Goal: Information Seeking & Learning: Learn about a topic

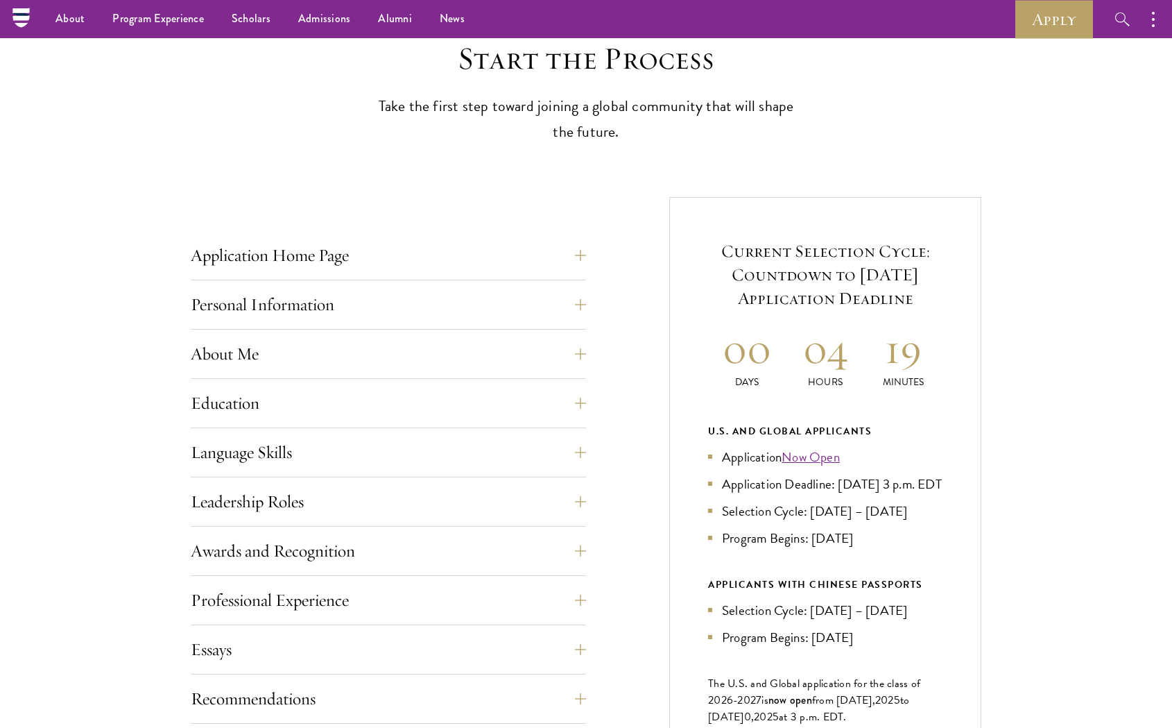
scroll to position [299, 0]
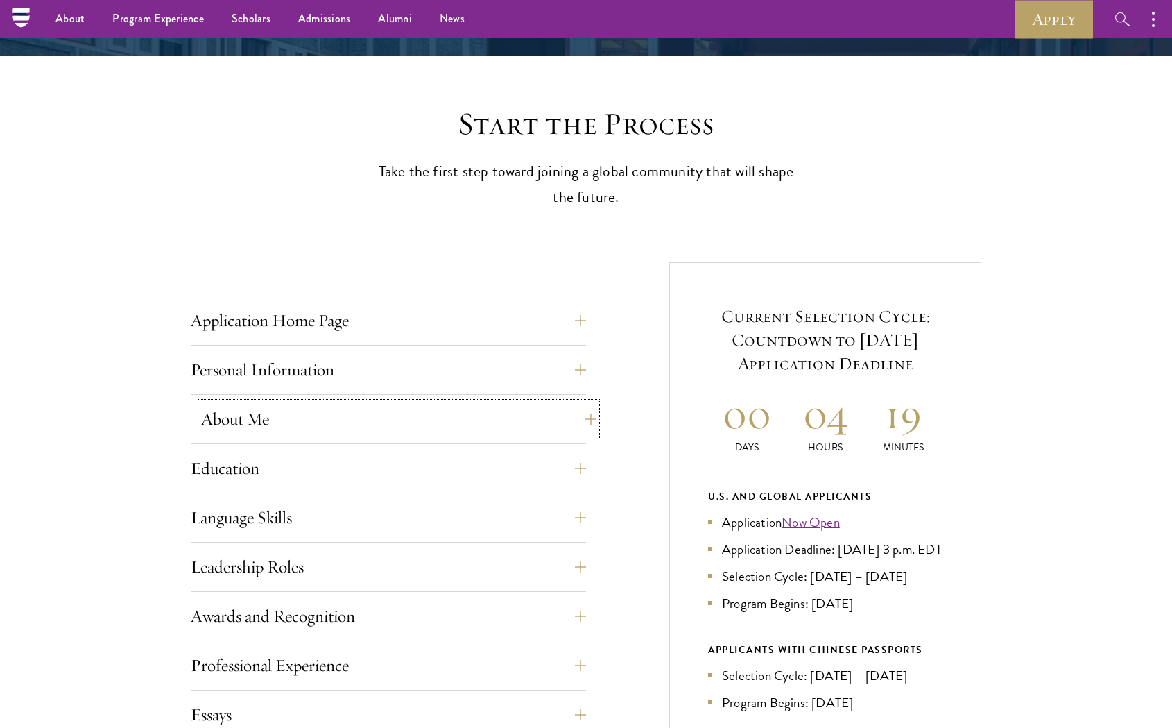
click at [426, 427] on button "About Me" at bounding box center [398, 418] width 395 height 33
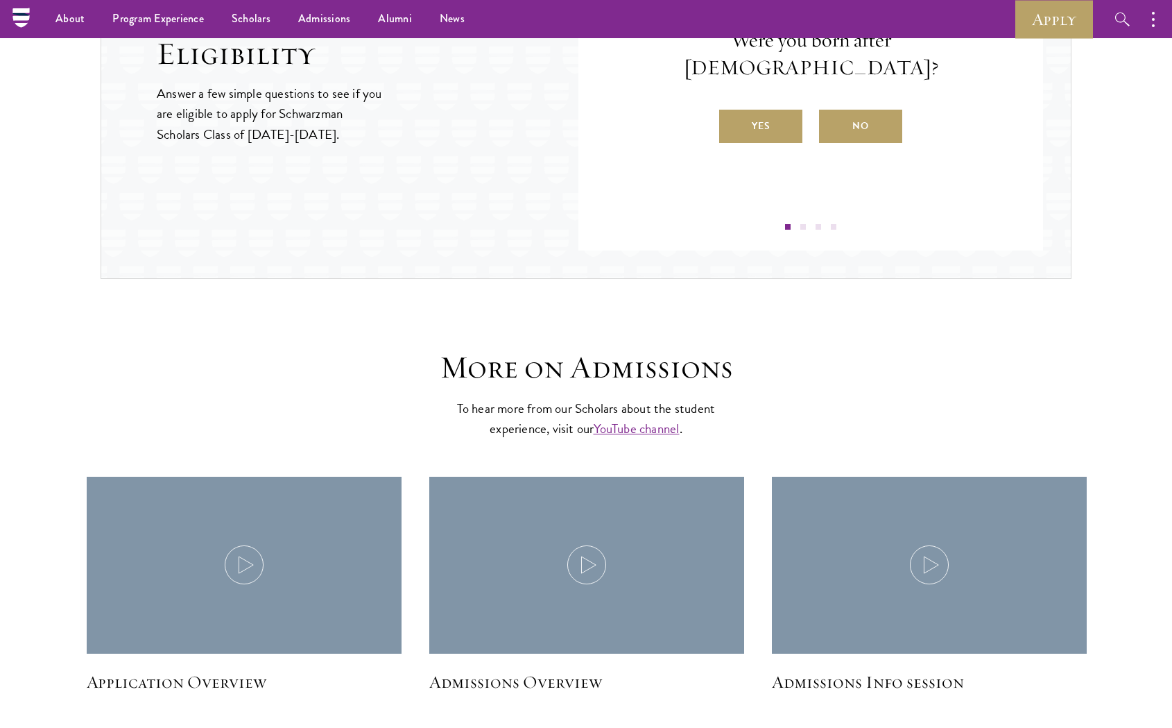
scroll to position [2269, 0]
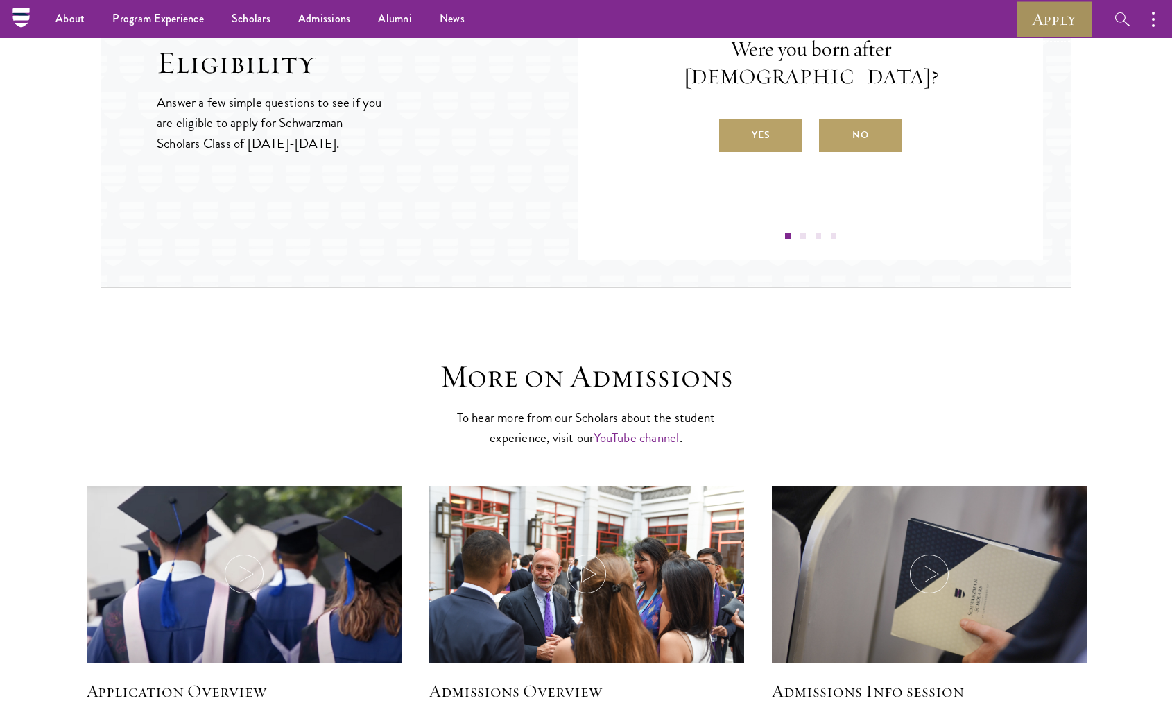
click at [1048, 20] on link "Apply" at bounding box center [1054, 19] width 78 height 38
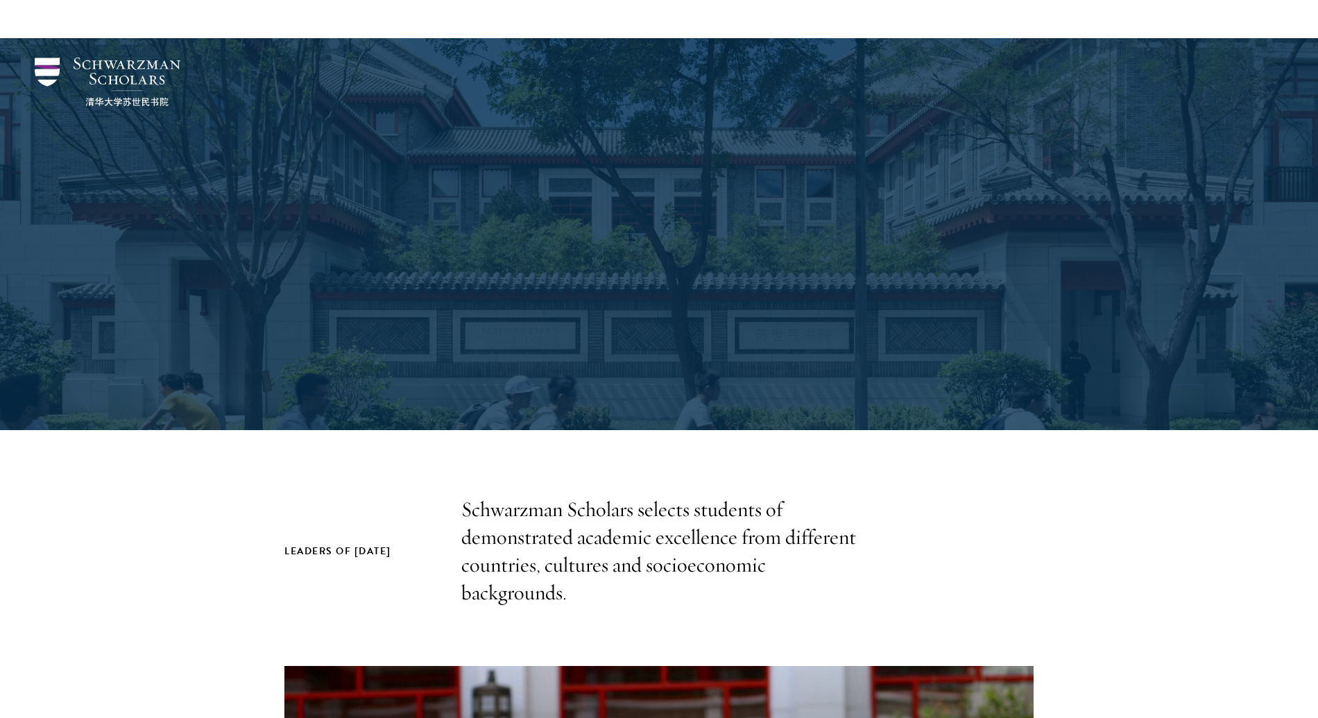
scroll to position [1471, 0]
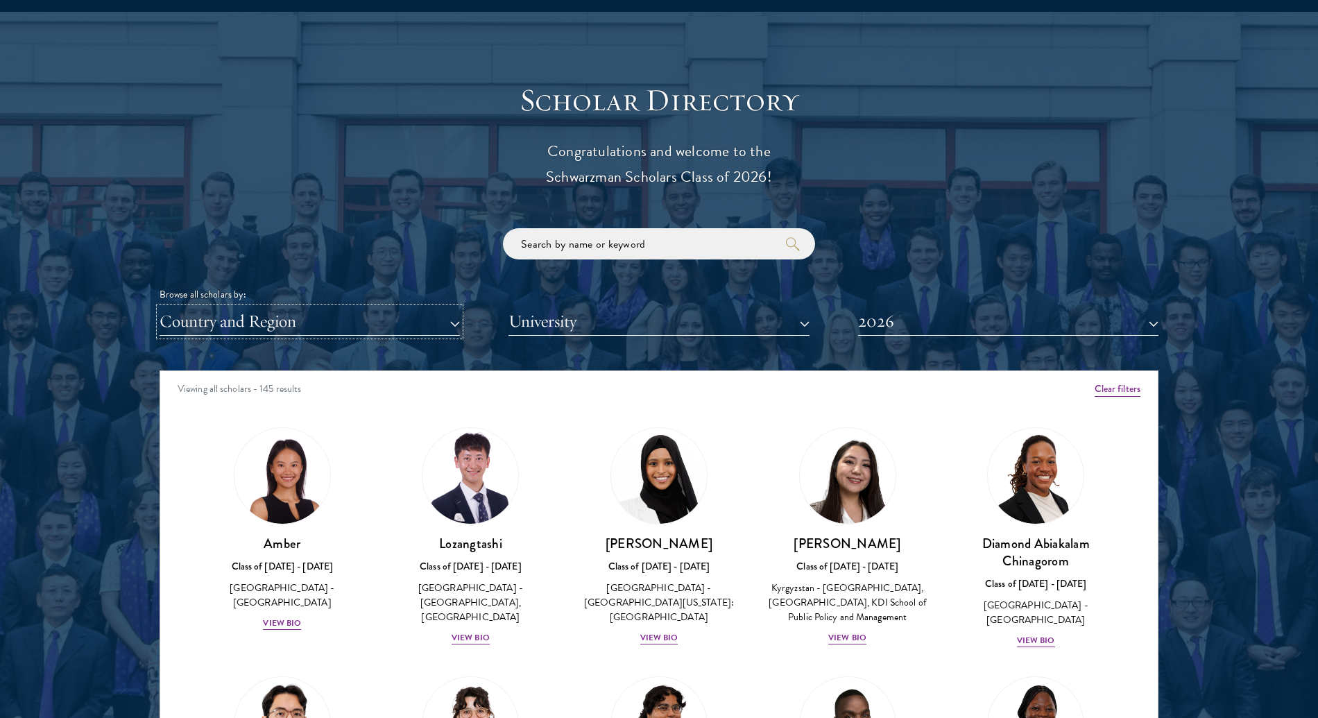
click at [359, 325] on button "Country and Region" at bounding box center [310, 321] width 300 height 28
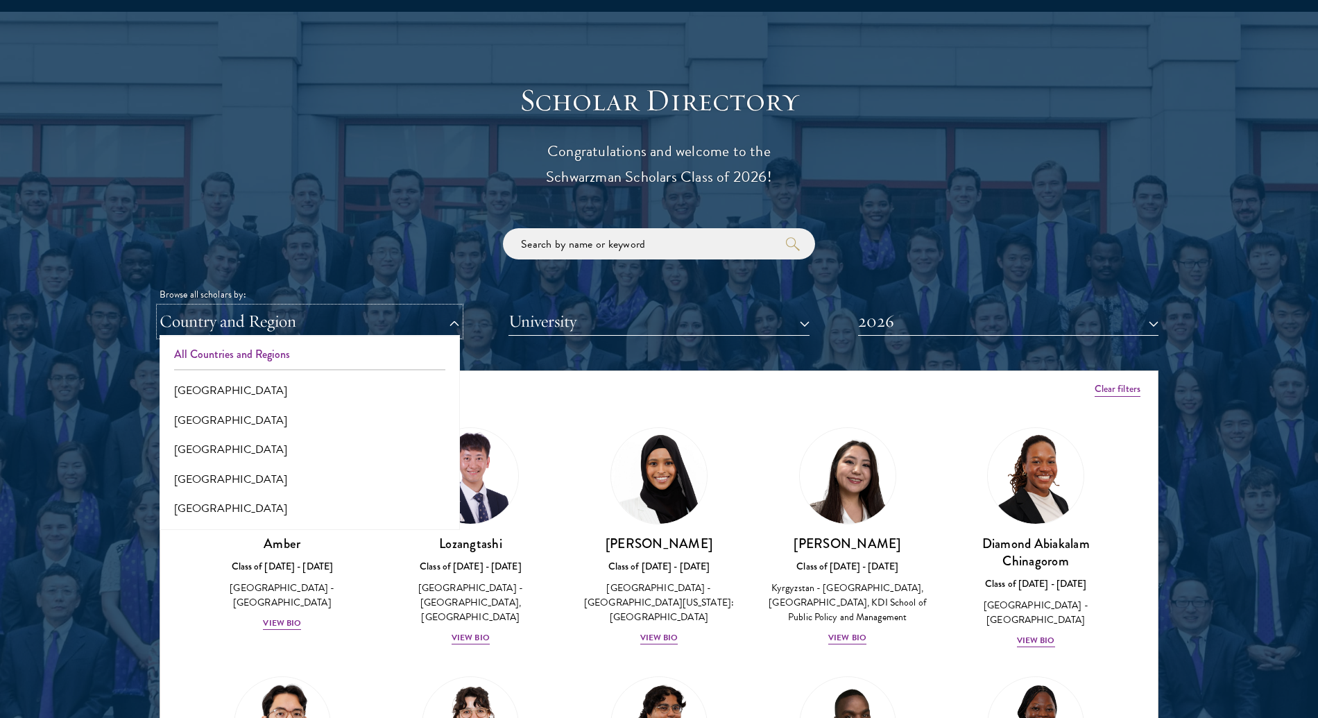
scroll to position [0, 0]
click at [244, 499] on button "[GEOGRAPHIC_DATA]" at bounding box center [310, 508] width 292 height 29
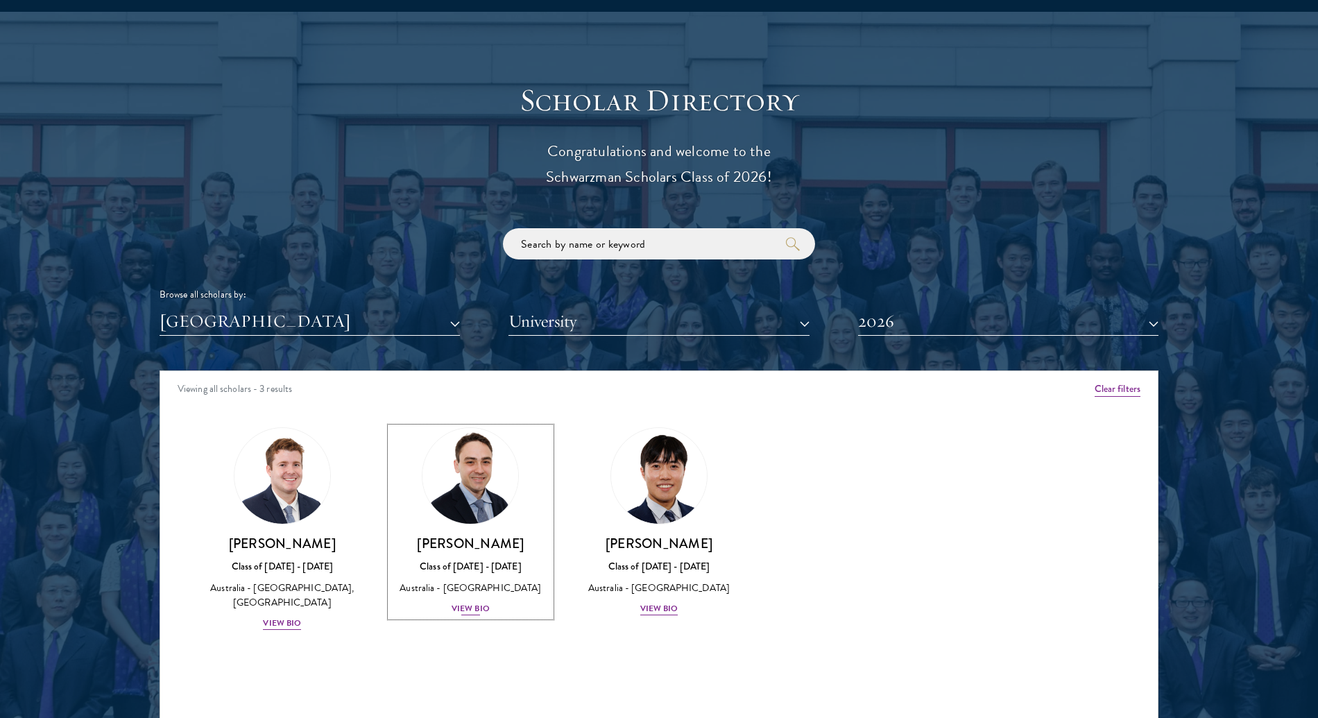
click at [463, 614] on div "View Bio" at bounding box center [470, 608] width 38 height 13
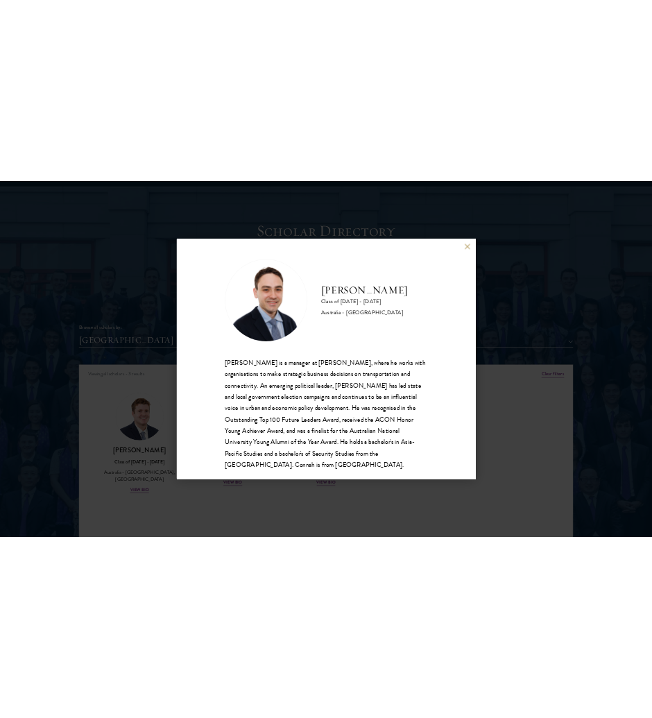
scroll to position [24, 0]
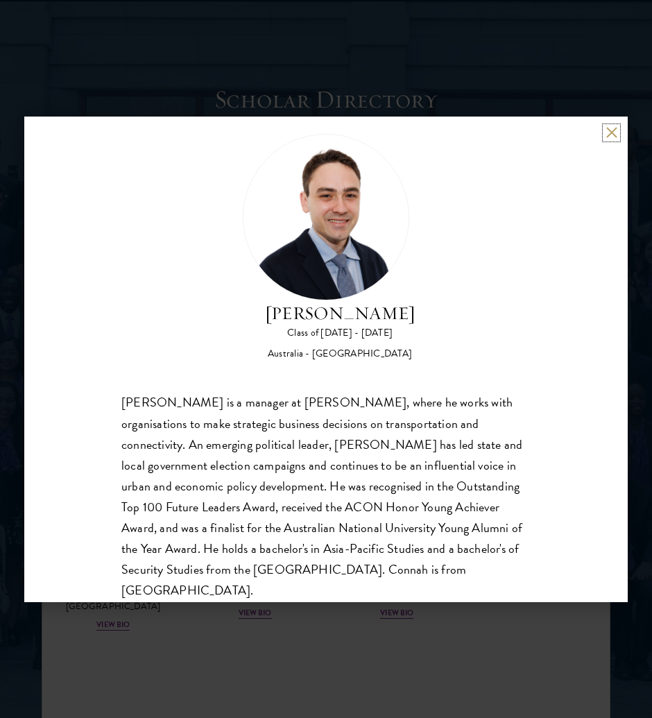
click at [610, 129] on button at bounding box center [611, 133] width 12 height 12
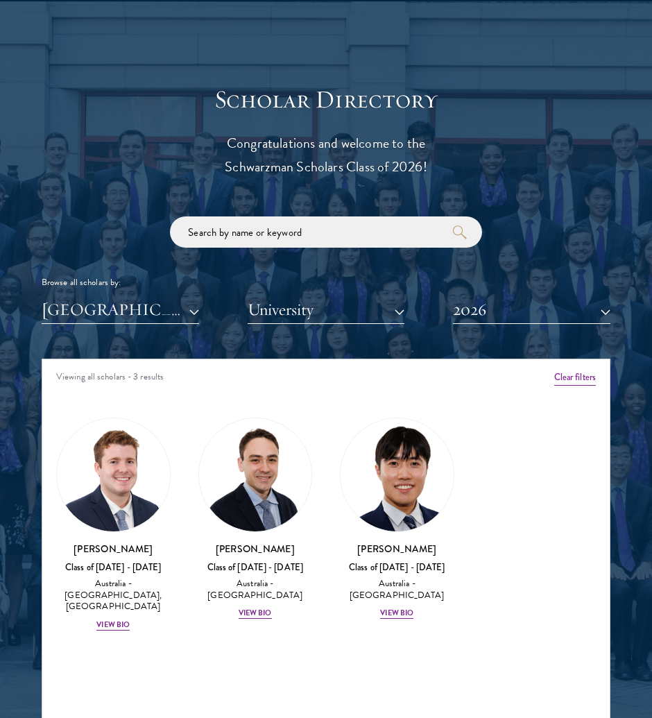
click at [126, 632] on div "[PERSON_NAME] Class of [DATE] - [DATE] [GEOGRAPHIC_DATA] - [GEOGRAPHIC_DATA], […" at bounding box center [113, 525] width 142 height 242
click at [121, 626] on div "View Bio" at bounding box center [112, 624] width 33 height 11
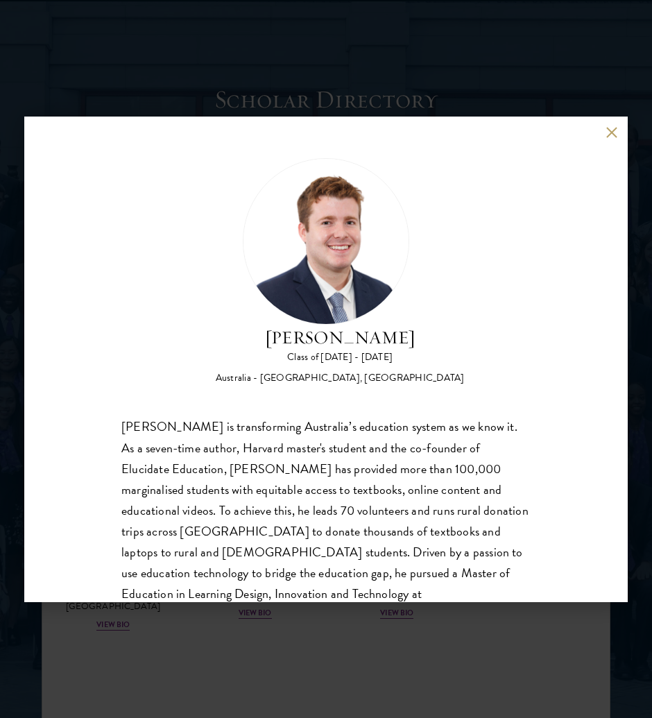
scroll to position [44, 0]
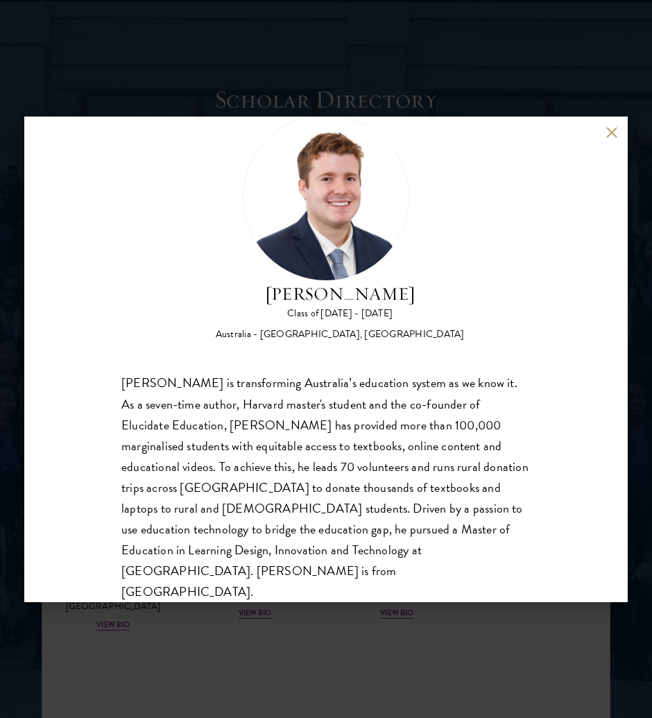
click at [622, 128] on div "[PERSON_NAME] Class of [DATE] - [DATE] [GEOGRAPHIC_DATA] - [GEOGRAPHIC_DATA], […" at bounding box center [325, 359] width 603 height 485
click at [609, 128] on button at bounding box center [611, 133] width 12 height 12
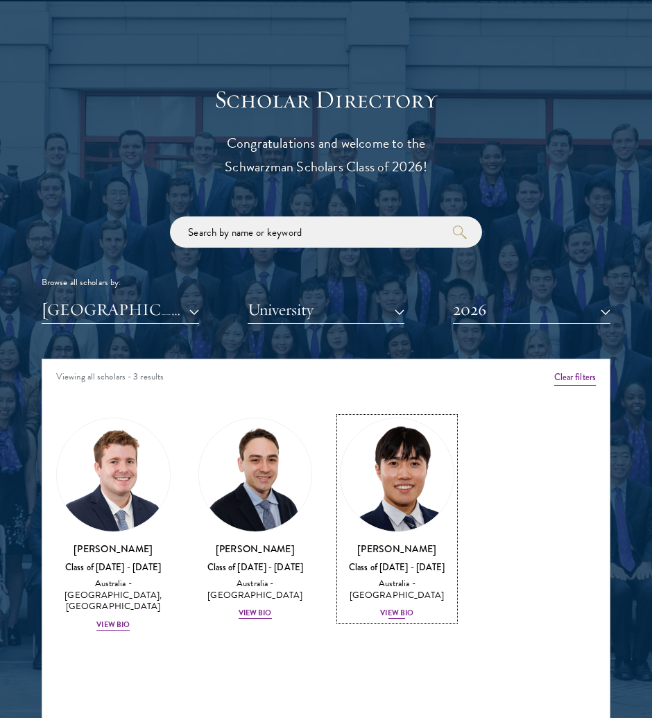
click at [409, 610] on div "View Bio" at bounding box center [396, 613] width 33 height 11
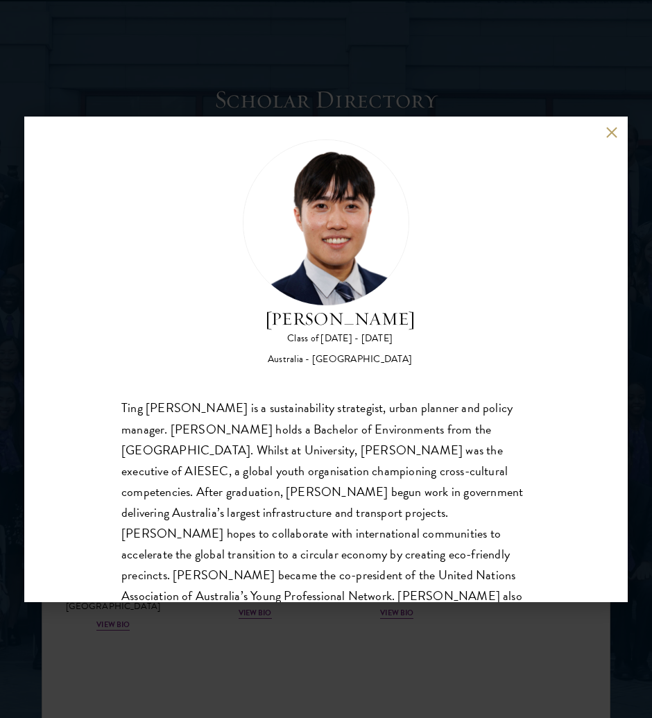
scroll to position [64, 0]
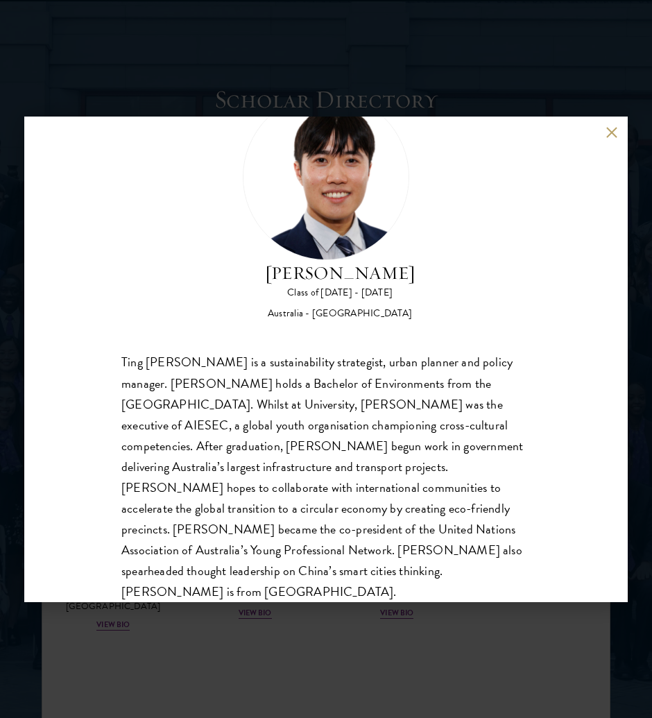
click at [612, 138] on div "[PERSON_NAME] Class of [DATE] - [DATE] [GEOGRAPHIC_DATA] - [GEOGRAPHIC_DATA] Ti…" at bounding box center [325, 359] width 603 height 485
click at [612, 137] on button at bounding box center [611, 133] width 12 height 12
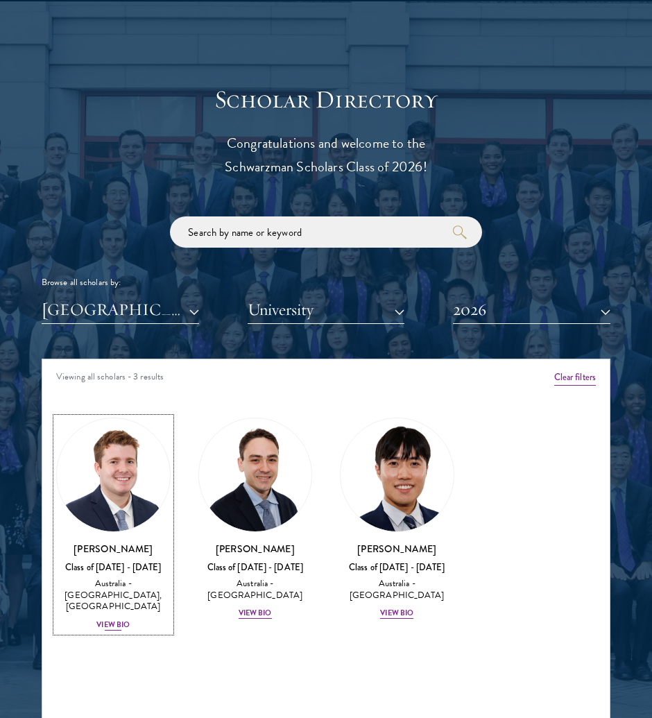
click at [99, 628] on div "View Bio" at bounding box center [112, 624] width 33 height 11
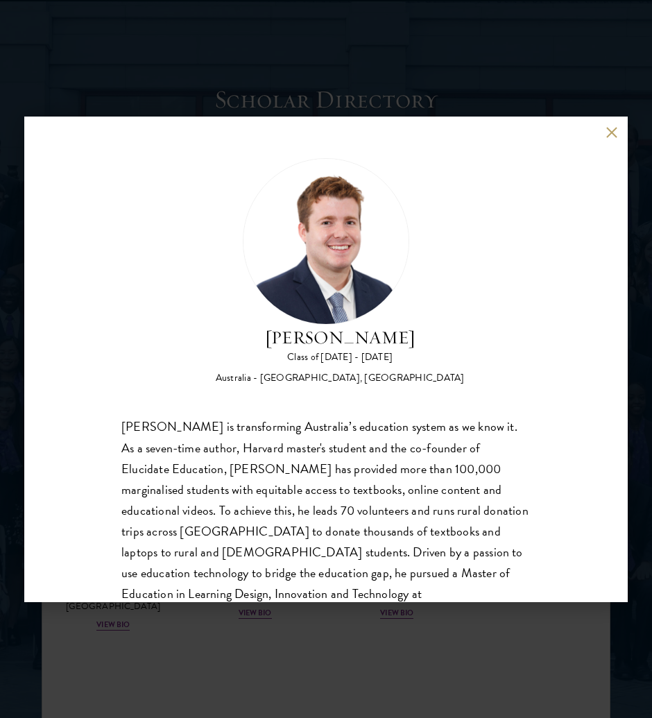
scroll to position [44, 0]
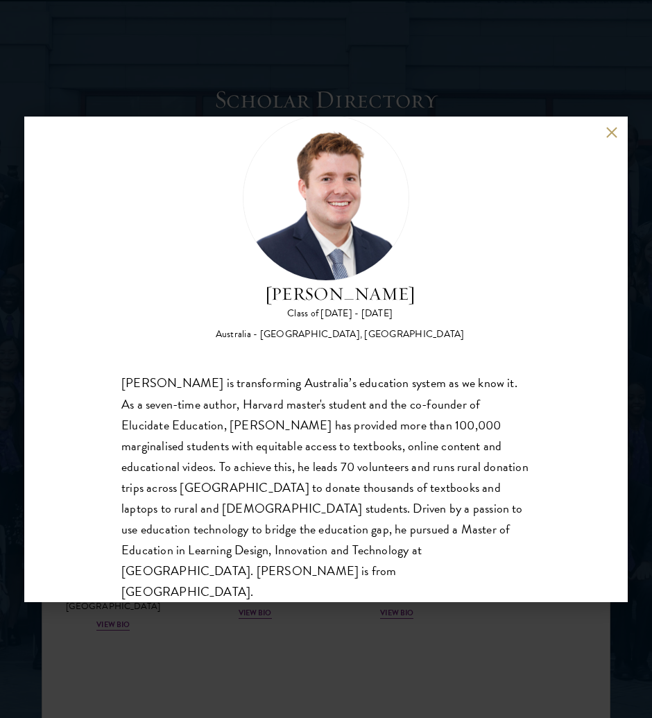
click at [610, 135] on button at bounding box center [611, 133] width 12 height 12
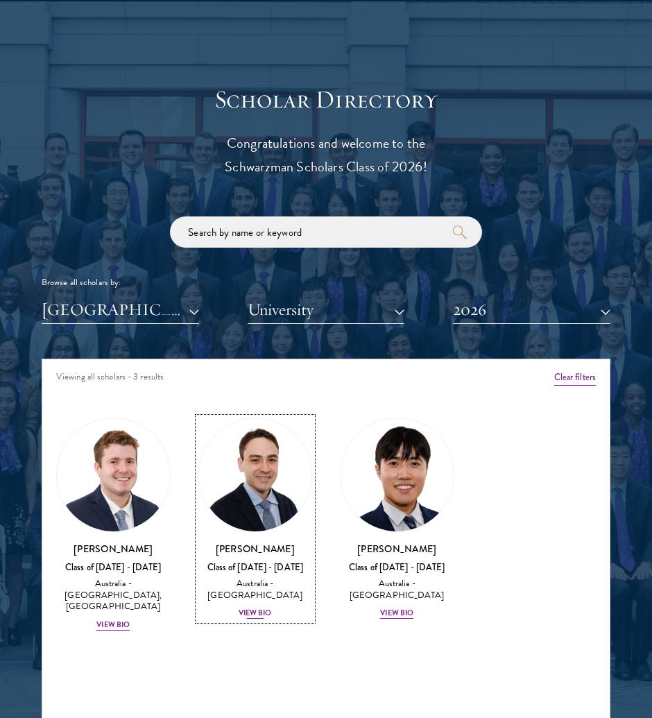
click at [268, 614] on div "View Bio" at bounding box center [255, 613] width 33 height 11
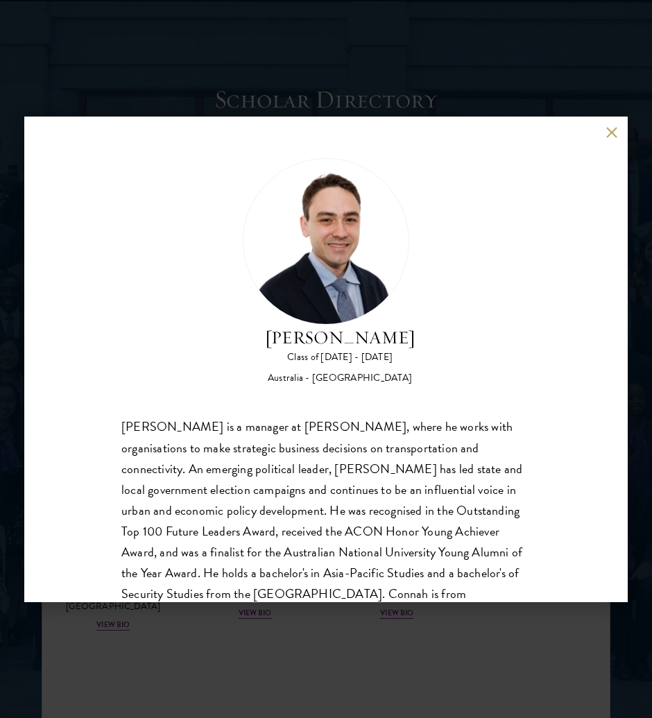
scroll to position [44, 0]
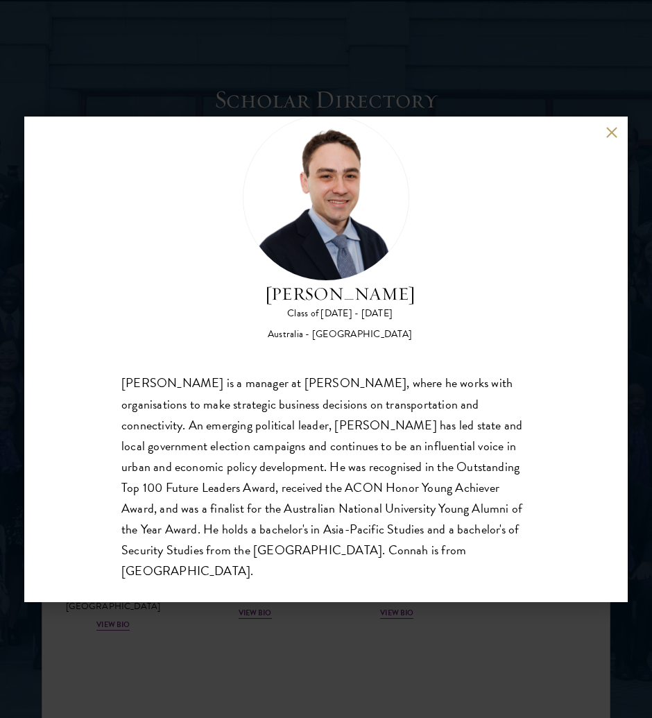
click at [614, 131] on button at bounding box center [611, 133] width 12 height 12
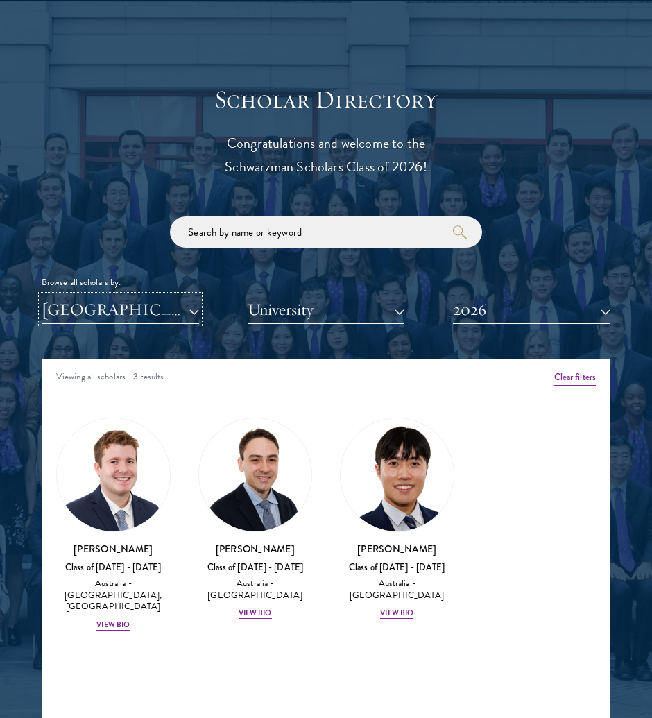
click at [193, 307] on button "[GEOGRAPHIC_DATA]" at bounding box center [120, 309] width 157 height 28
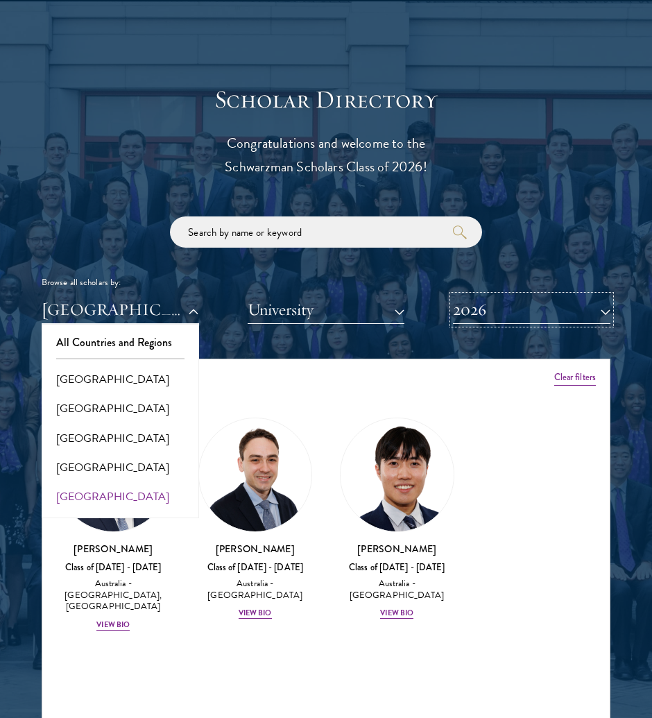
click at [564, 316] on button "2026" at bounding box center [531, 309] width 157 height 28
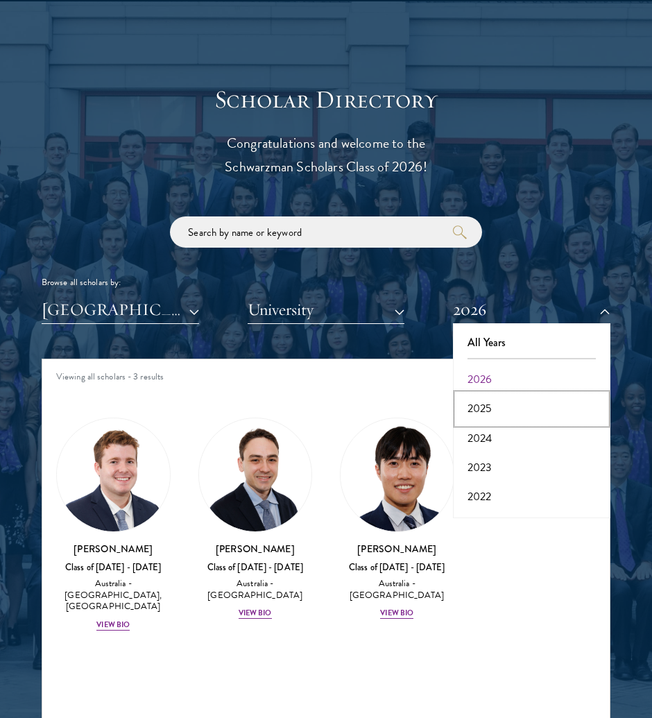
click at [498, 408] on button "2025" at bounding box center [531, 408] width 149 height 29
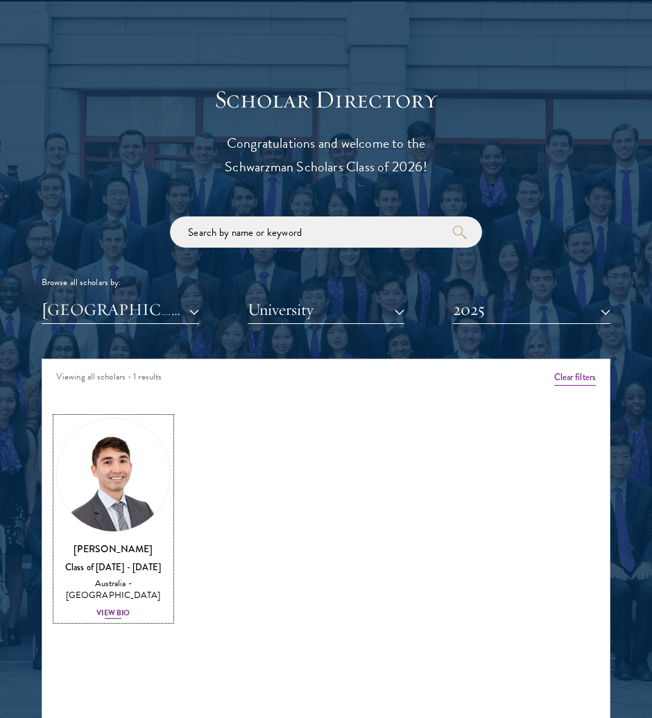
click at [107, 617] on div "View Bio" at bounding box center [112, 613] width 33 height 11
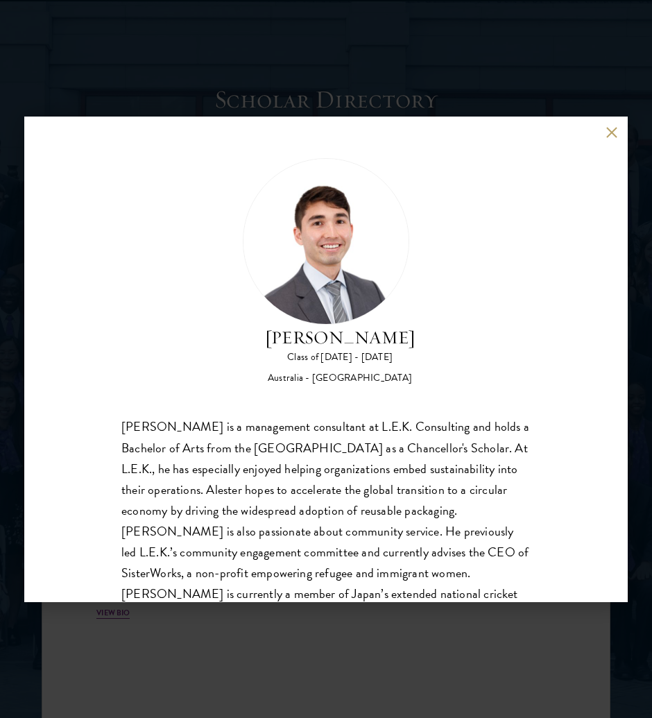
scroll to position [44, 0]
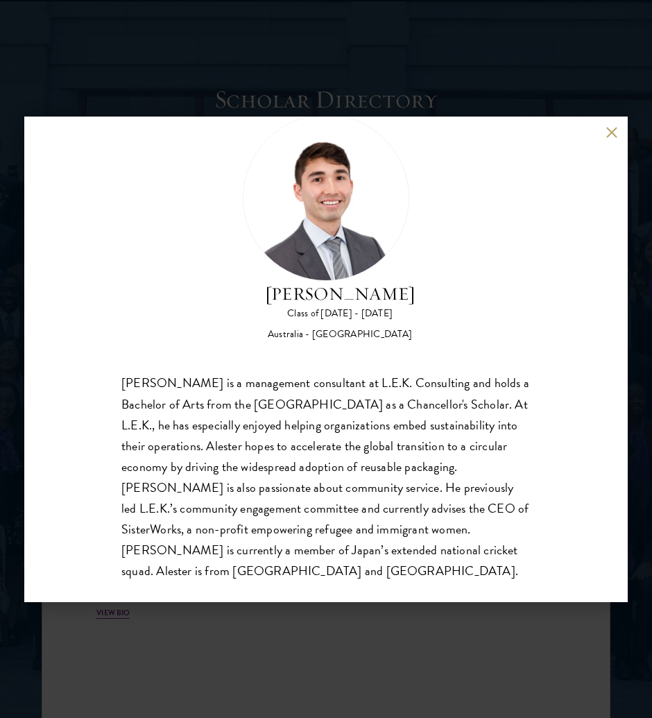
click at [612, 133] on button at bounding box center [611, 133] width 12 height 12
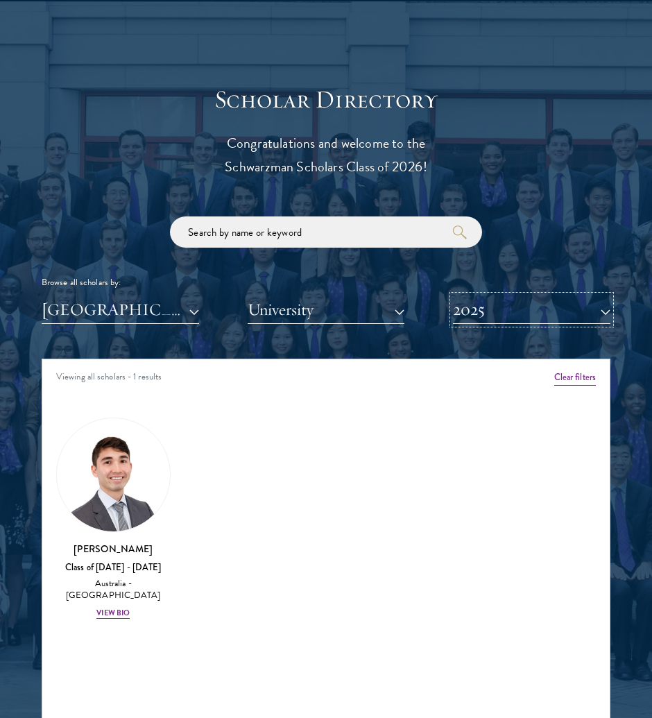
click at [472, 304] on button "2025" at bounding box center [531, 309] width 157 height 28
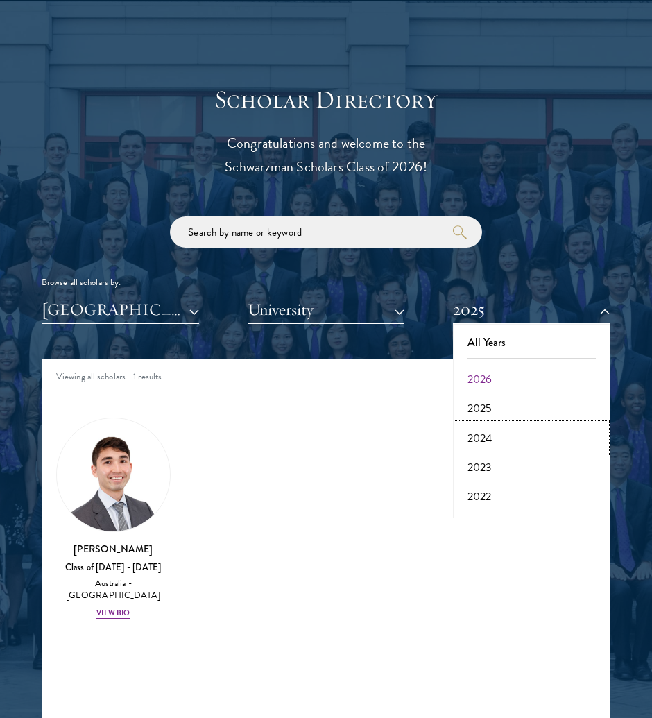
click at [514, 431] on button "2024" at bounding box center [531, 438] width 149 height 29
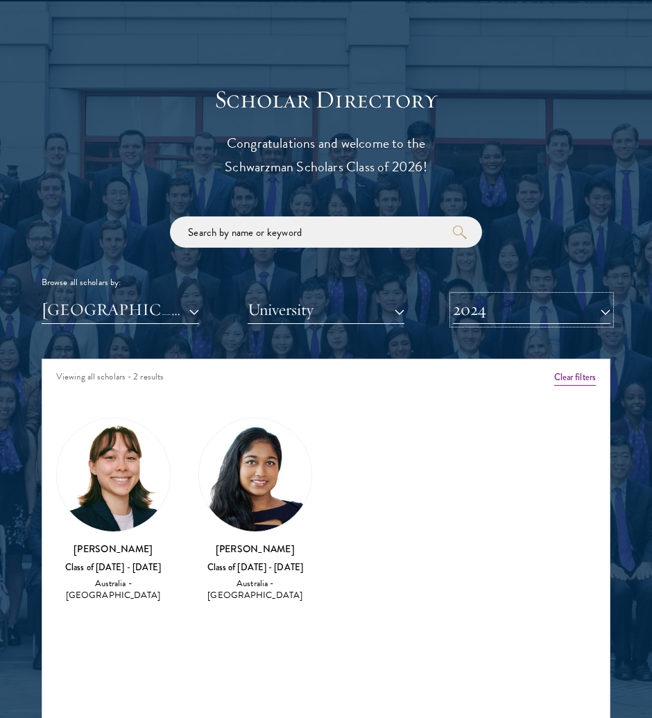
click at [456, 307] on button "2024" at bounding box center [531, 309] width 157 height 28
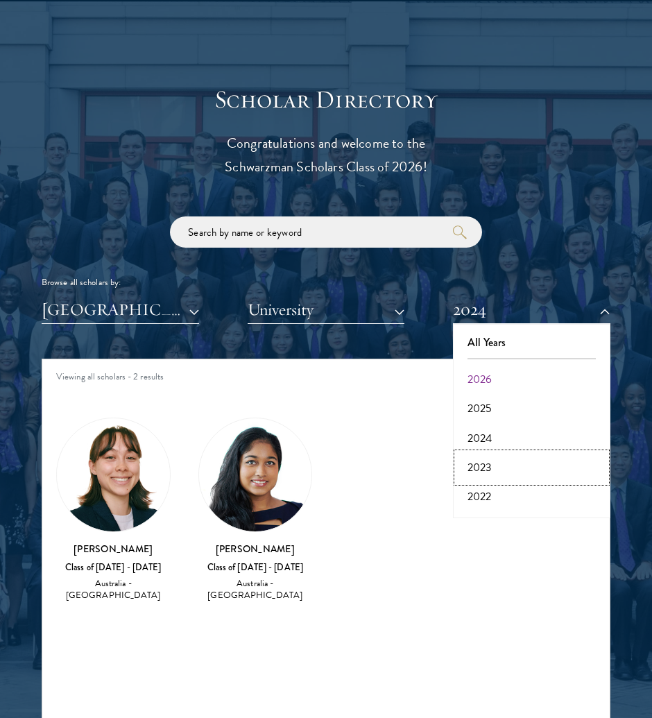
click at [483, 476] on button "2023" at bounding box center [531, 467] width 149 height 29
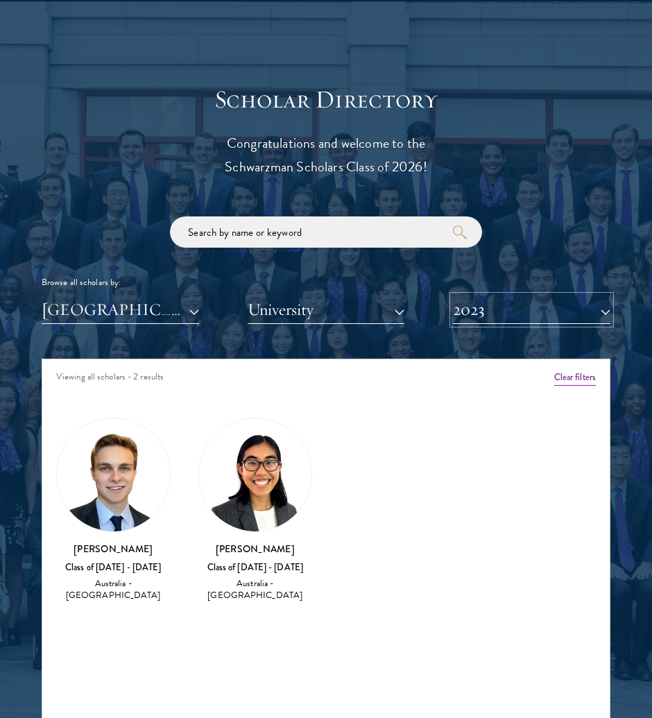
click at [483, 305] on button "2023" at bounding box center [531, 309] width 157 height 28
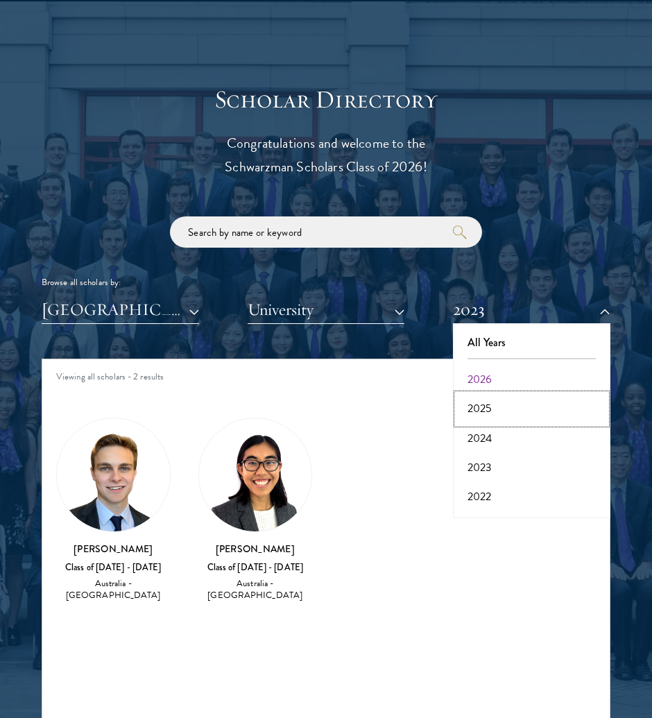
click at [486, 399] on button "2025" at bounding box center [531, 408] width 149 height 29
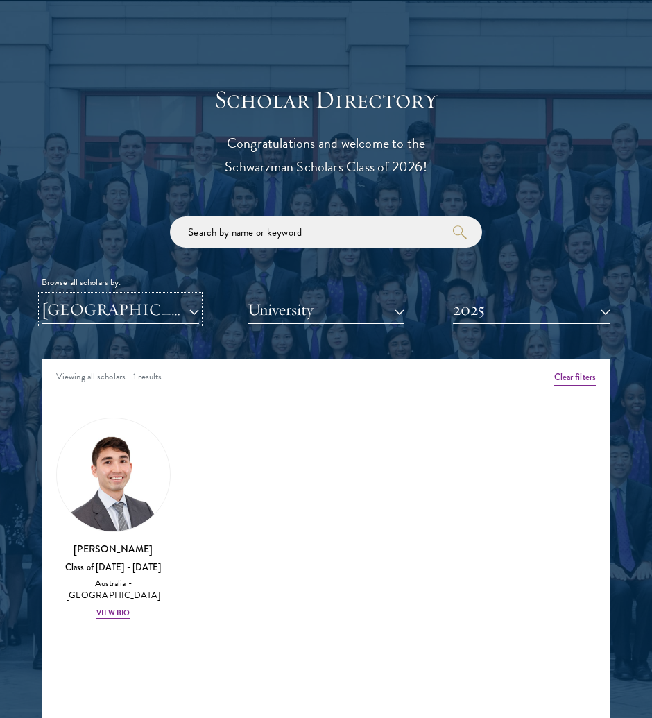
click at [122, 313] on button "[GEOGRAPHIC_DATA]" at bounding box center [120, 309] width 157 height 28
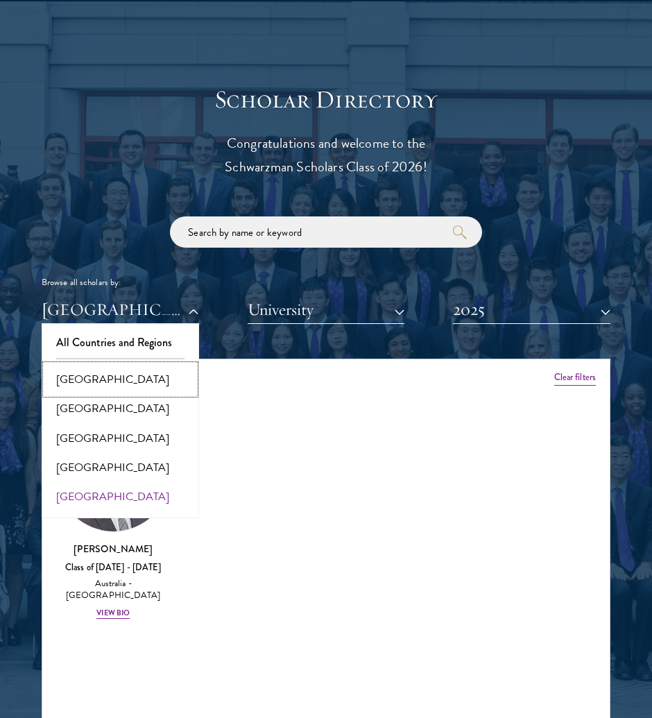
click at [126, 389] on button "[GEOGRAPHIC_DATA]" at bounding box center [120, 379] width 149 height 29
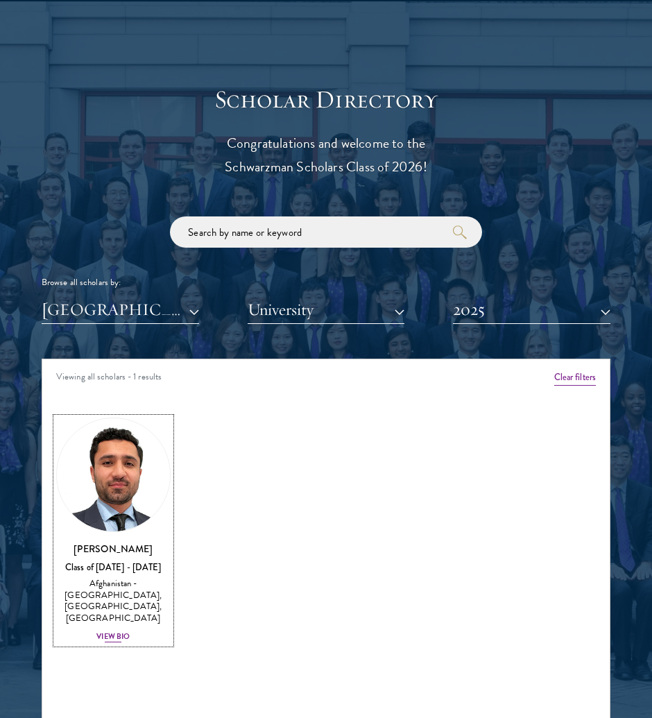
click at [119, 631] on div "View Bio" at bounding box center [112, 636] width 33 height 11
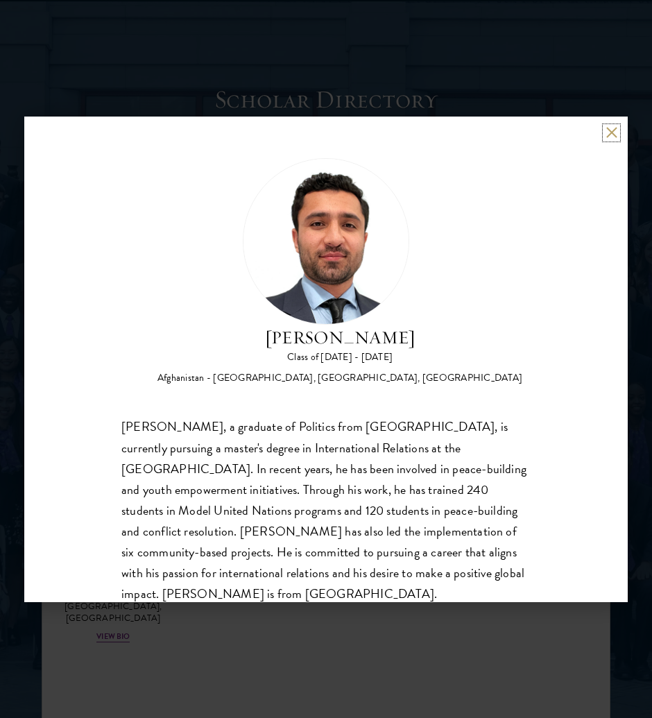
click at [610, 134] on button at bounding box center [611, 133] width 12 height 12
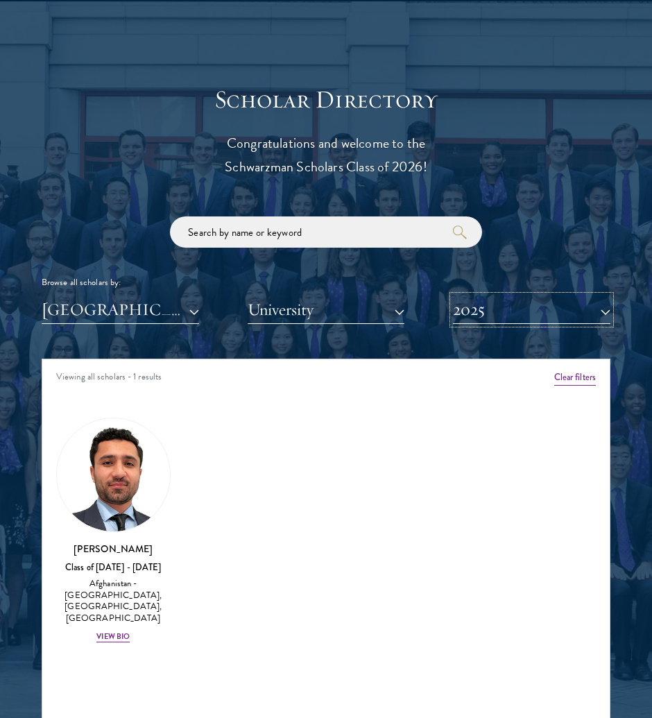
click at [519, 301] on button "2025" at bounding box center [531, 309] width 157 height 28
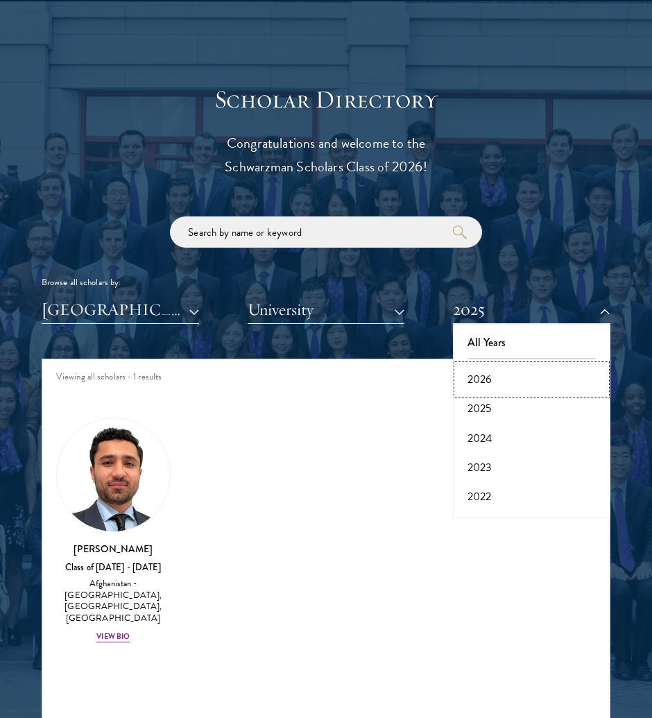
click at [508, 379] on button "2026" at bounding box center [531, 379] width 149 height 29
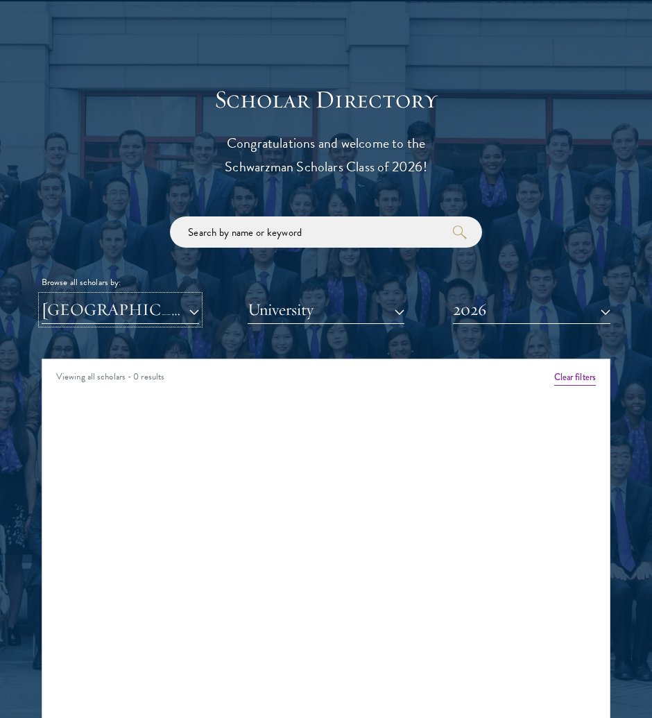
drag, startPoint x: 73, startPoint y: 316, endPoint x: 80, endPoint y: 334, distance: 18.9
click at [73, 316] on button "[GEOGRAPHIC_DATA]" at bounding box center [120, 309] width 157 height 28
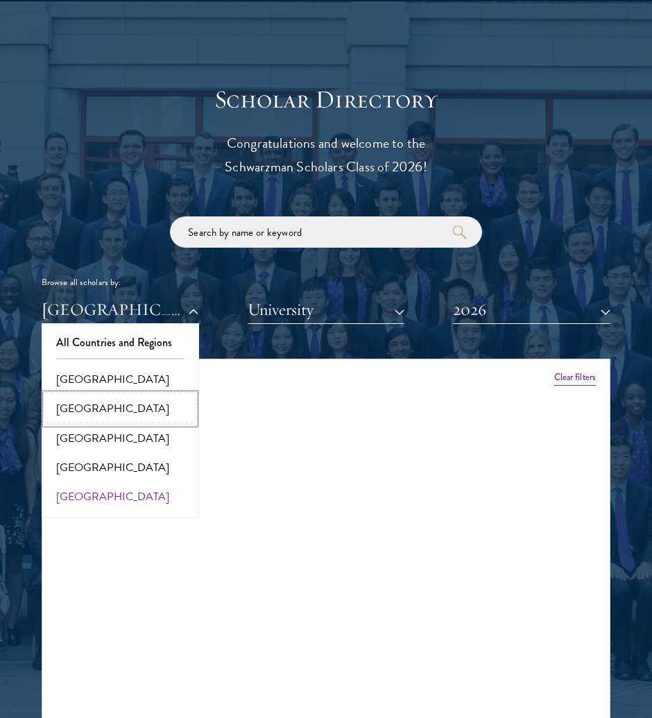
click at [96, 404] on button "[GEOGRAPHIC_DATA]" at bounding box center [120, 408] width 149 height 29
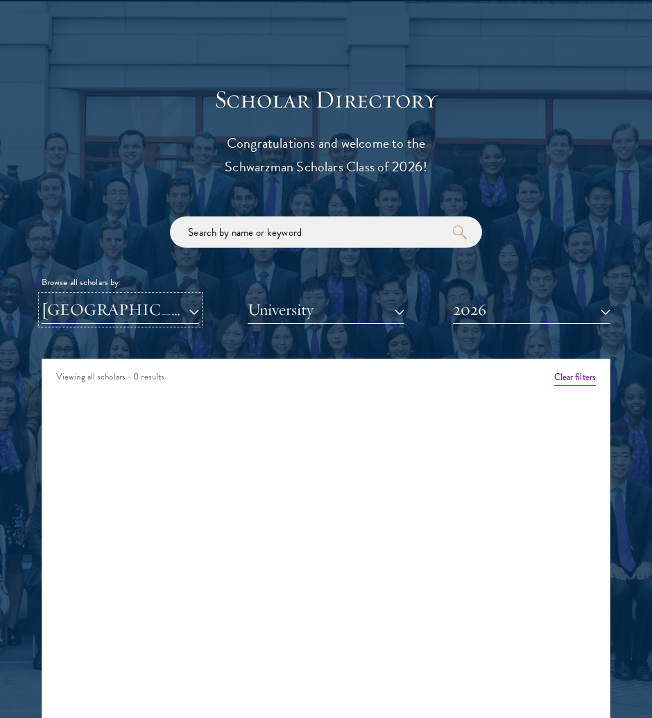
click at [95, 302] on button "[GEOGRAPHIC_DATA]" at bounding box center [120, 309] width 157 height 28
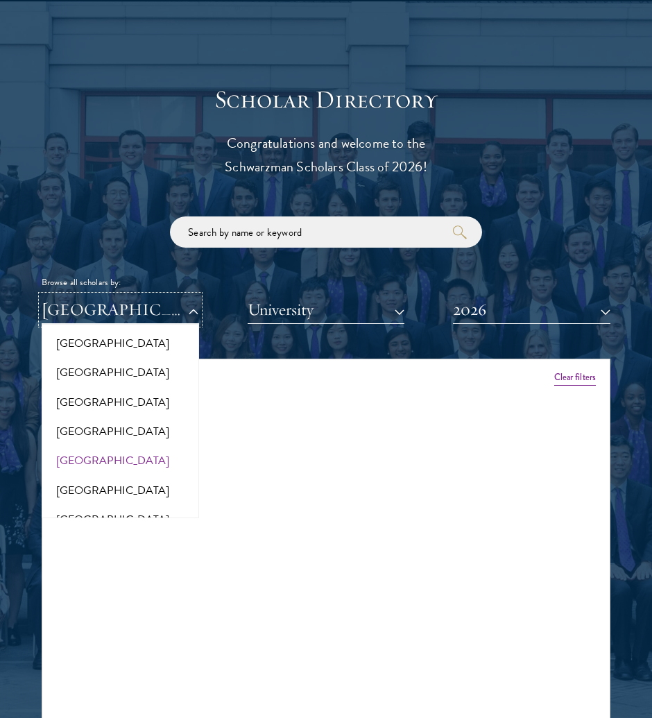
scroll to position [372, 0]
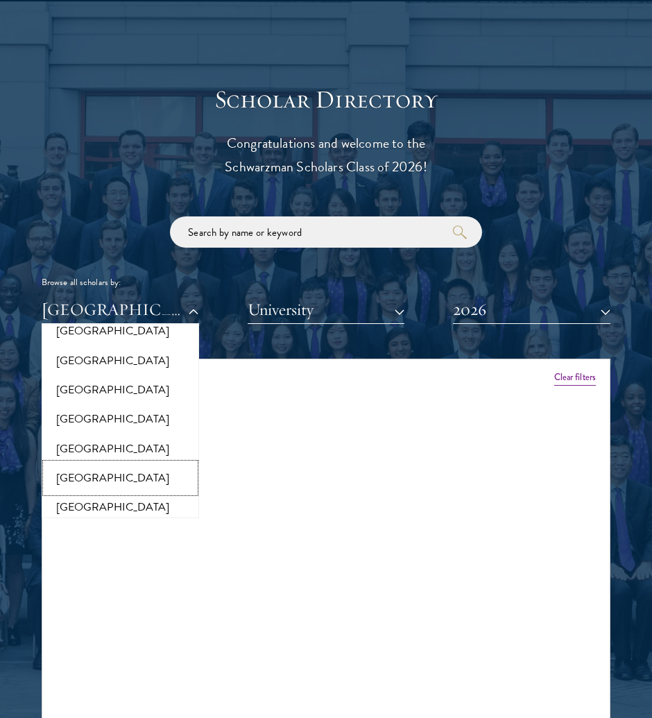
click at [85, 479] on button "[GEOGRAPHIC_DATA]" at bounding box center [120, 477] width 149 height 29
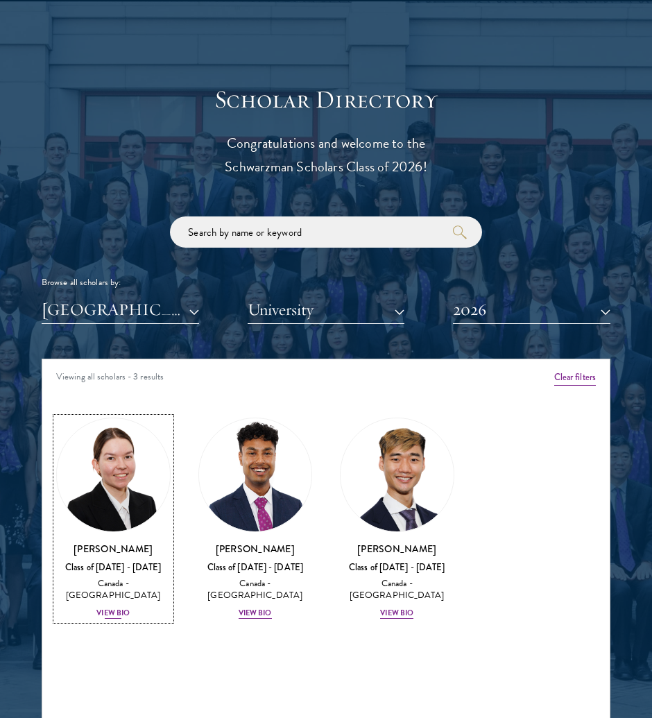
click at [126, 608] on div "View Bio" at bounding box center [112, 613] width 33 height 11
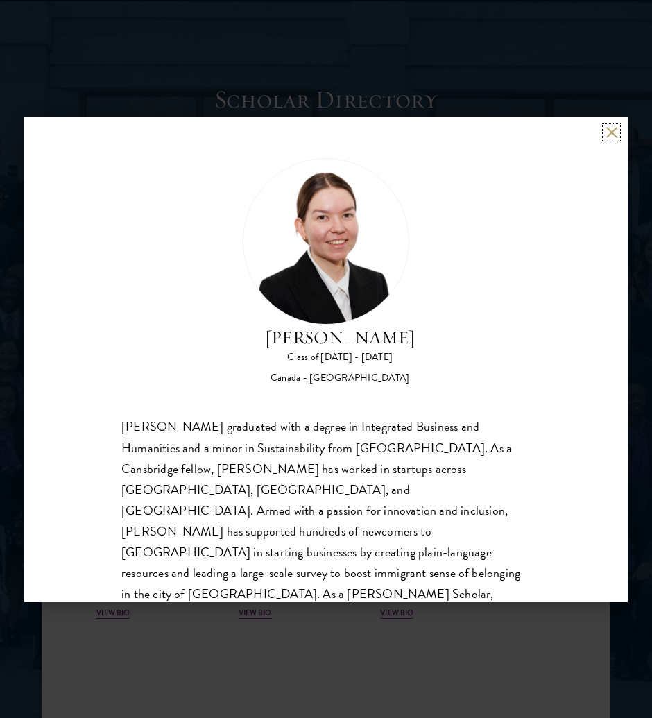
click at [615, 135] on button at bounding box center [611, 133] width 12 height 12
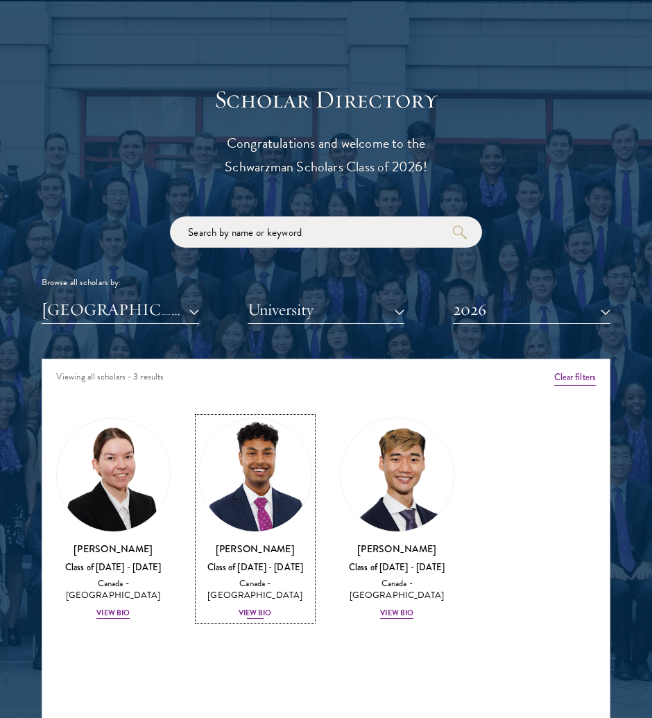
click at [259, 608] on div "View Bio" at bounding box center [255, 613] width 33 height 11
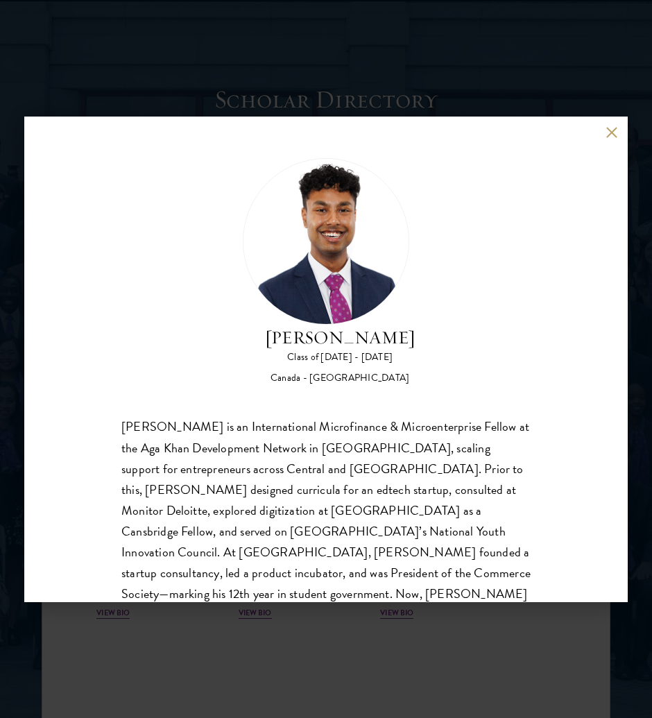
scroll to position [27, 0]
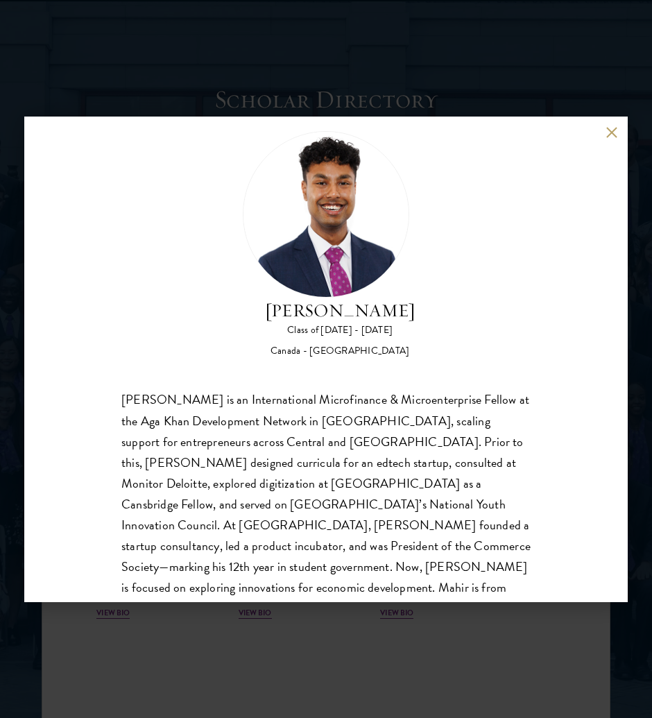
click at [612, 130] on button at bounding box center [611, 133] width 12 height 12
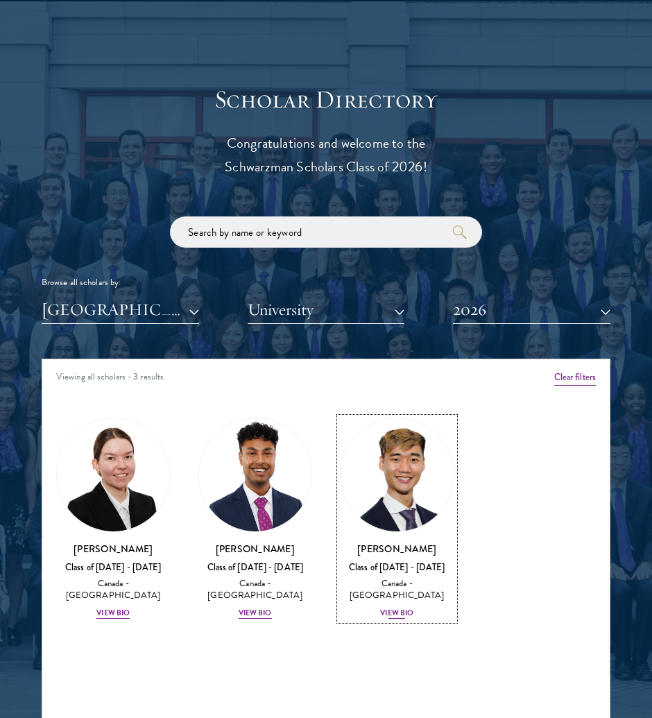
click at [400, 605] on div "[PERSON_NAME] Class of [DATE] - [DATE] [GEOGRAPHIC_DATA] - [GEOGRAPHIC_DATA] Vi…" at bounding box center [397, 581] width 114 height 79
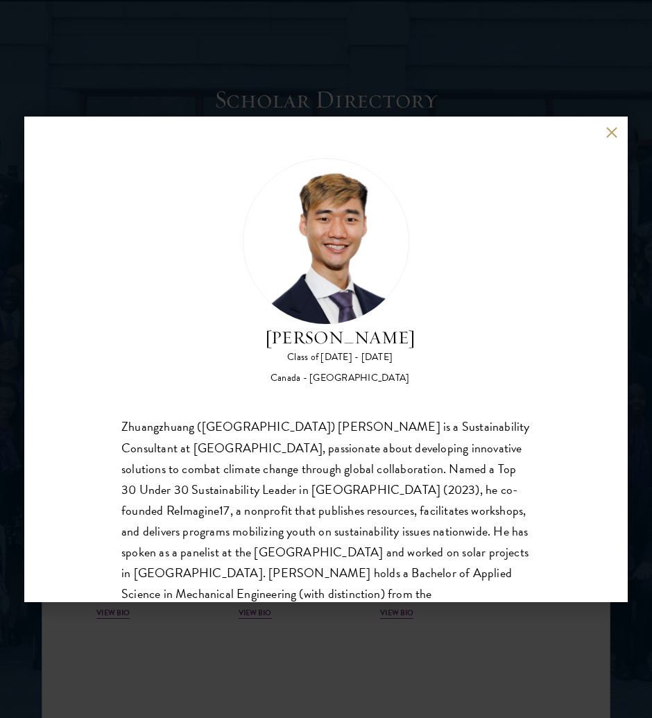
click at [612, 129] on button at bounding box center [611, 133] width 12 height 12
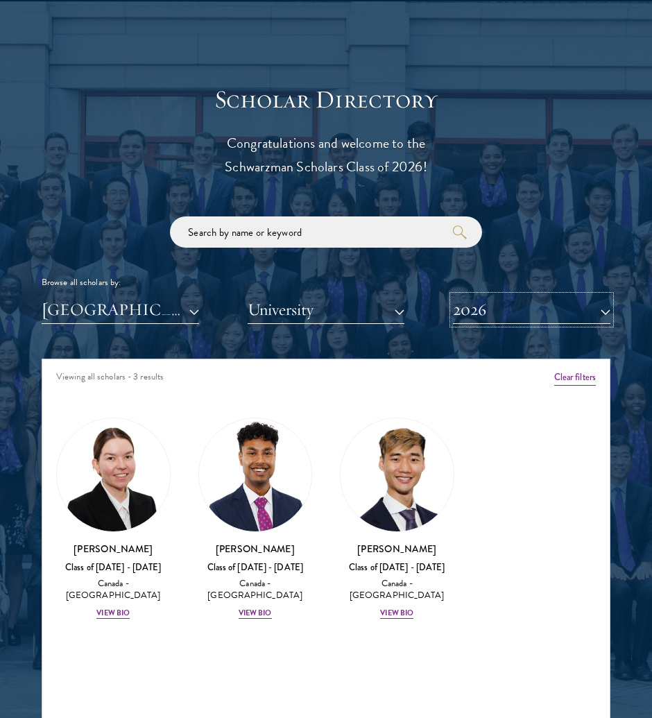
click at [549, 311] on button "2026" at bounding box center [531, 309] width 157 height 28
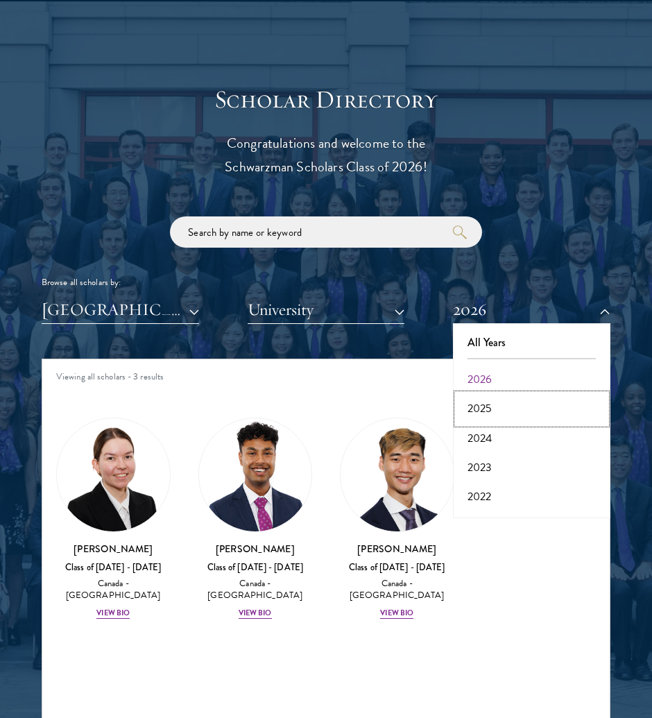
click at [515, 413] on button "2025" at bounding box center [531, 408] width 149 height 29
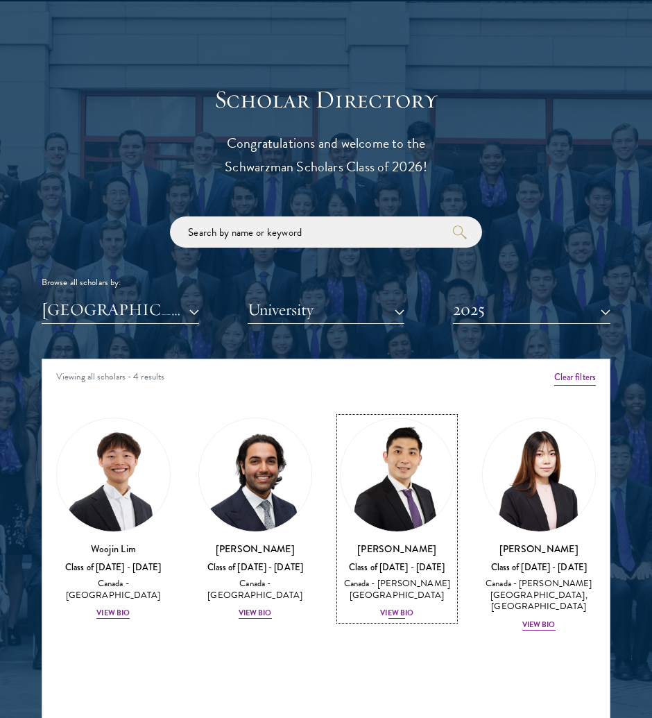
click at [398, 608] on div "View Bio" at bounding box center [396, 613] width 33 height 11
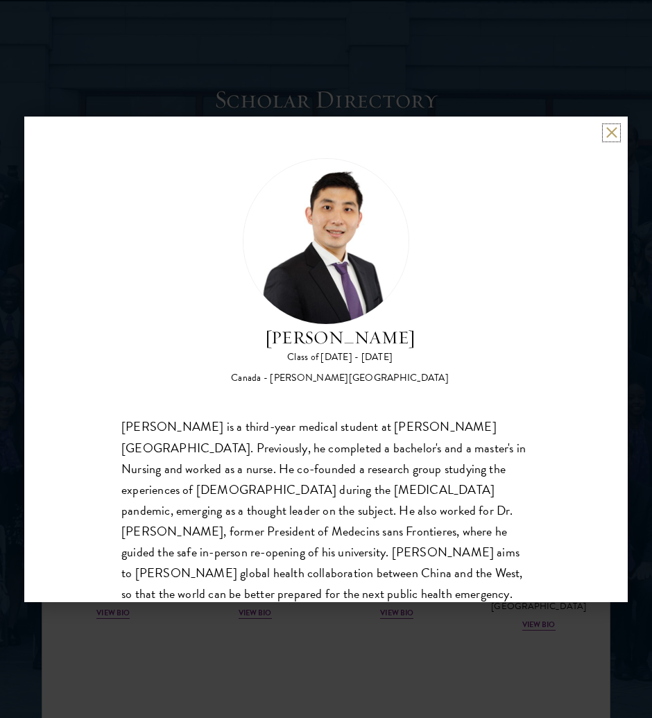
click at [610, 134] on button at bounding box center [611, 133] width 12 height 12
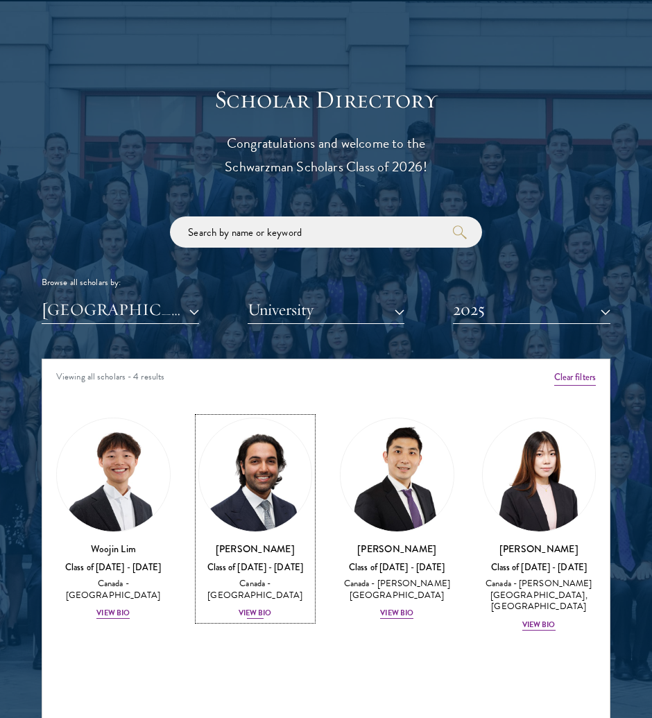
click at [241, 608] on div "View Bio" at bounding box center [255, 613] width 33 height 11
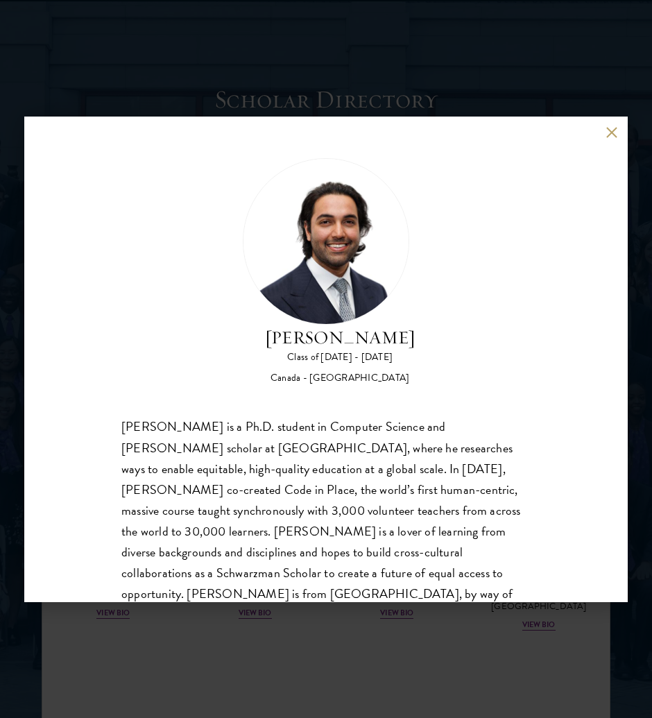
click at [614, 130] on button at bounding box center [611, 133] width 12 height 12
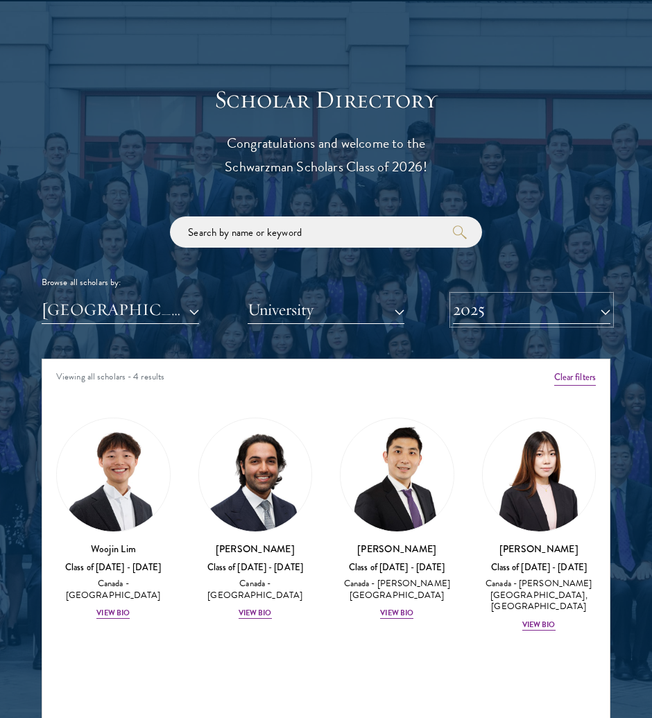
click at [510, 321] on button "2025" at bounding box center [531, 309] width 157 height 28
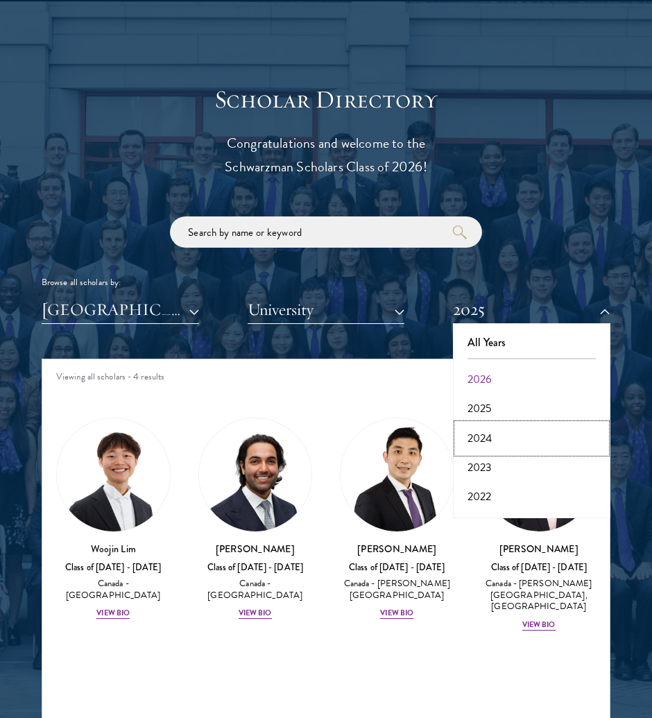
click at [508, 428] on button "2024" at bounding box center [531, 438] width 149 height 29
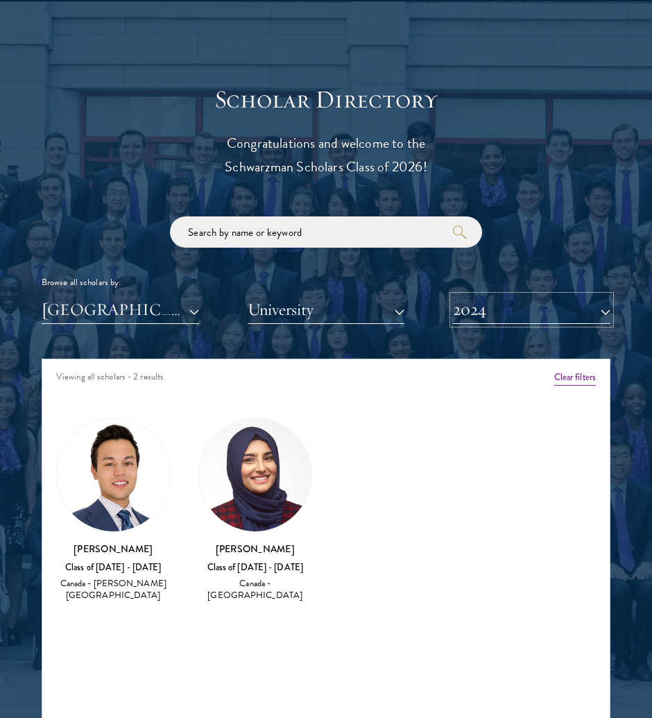
click at [457, 315] on button "2024" at bounding box center [531, 309] width 157 height 28
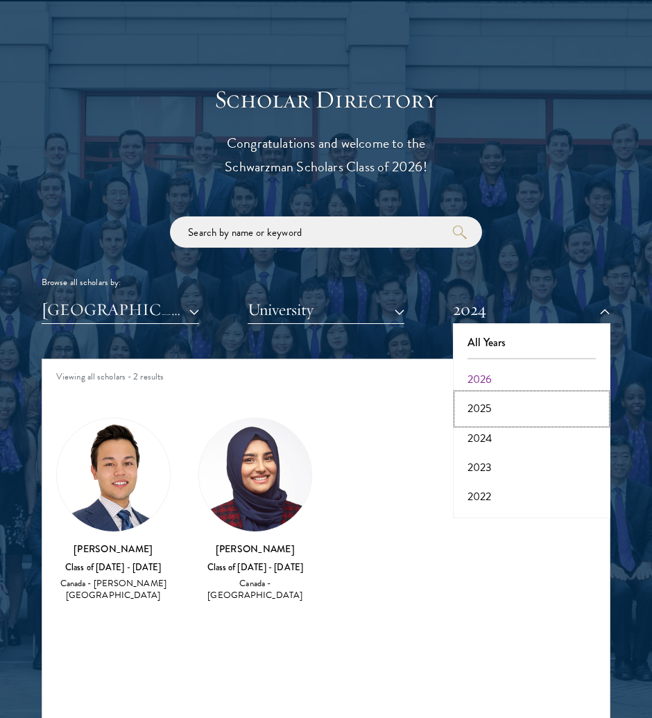
click at [490, 403] on button "2025" at bounding box center [531, 408] width 149 height 29
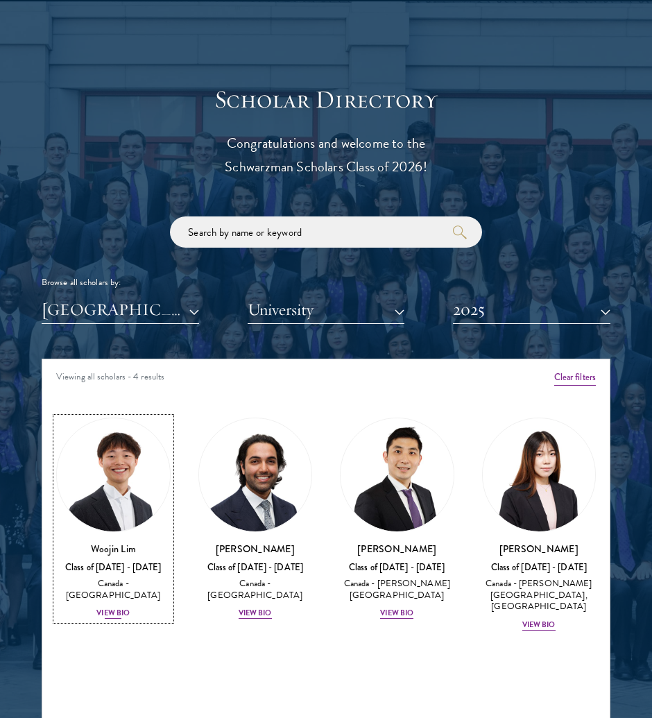
click at [117, 608] on div "View Bio" at bounding box center [112, 613] width 33 height 11
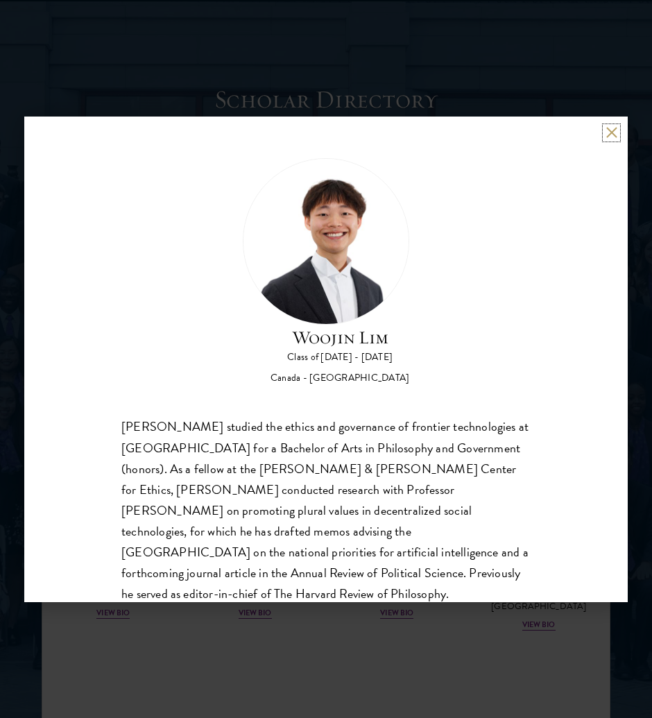
click at [614, 132] on button at bounding box center [611, 133] width 12 height 12
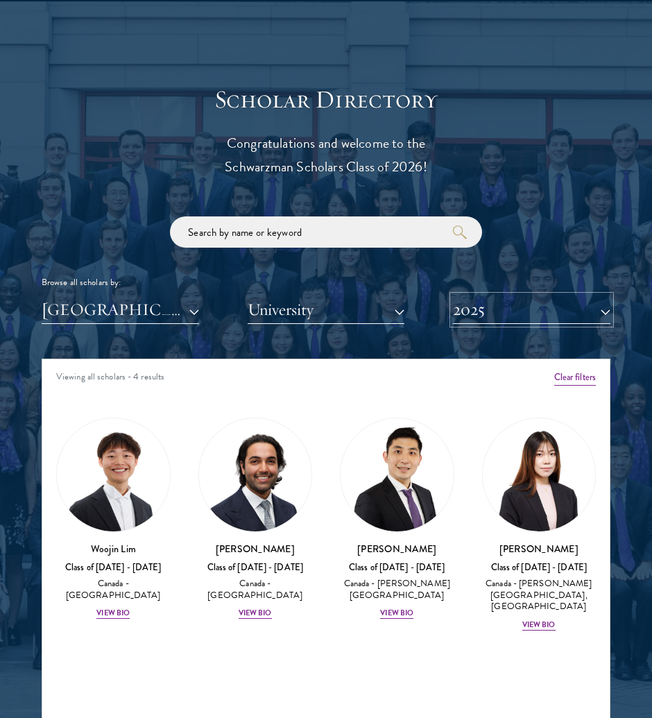
click at [497, 308] on button "2025" at bounding box center [531, 309] width 157 height 28
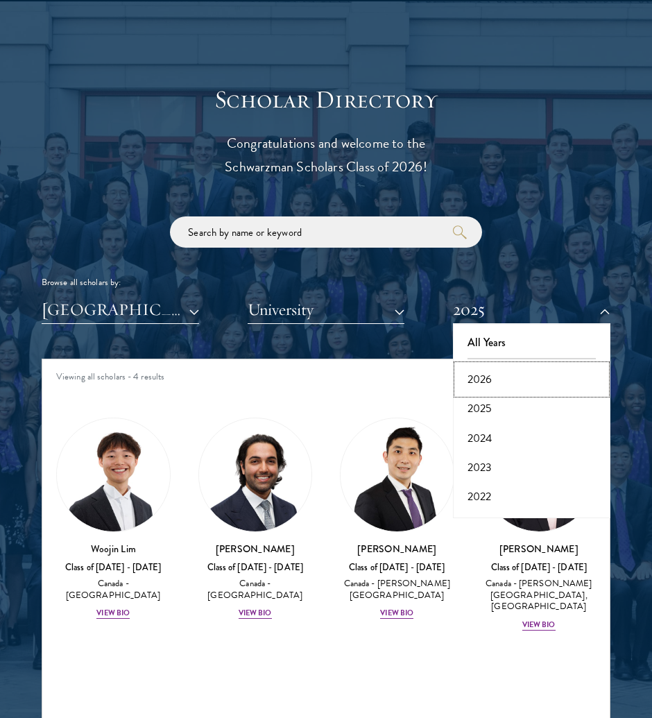
click at [480, 379] on button "2026" at bounding box center [531, 379] width 149 height 29
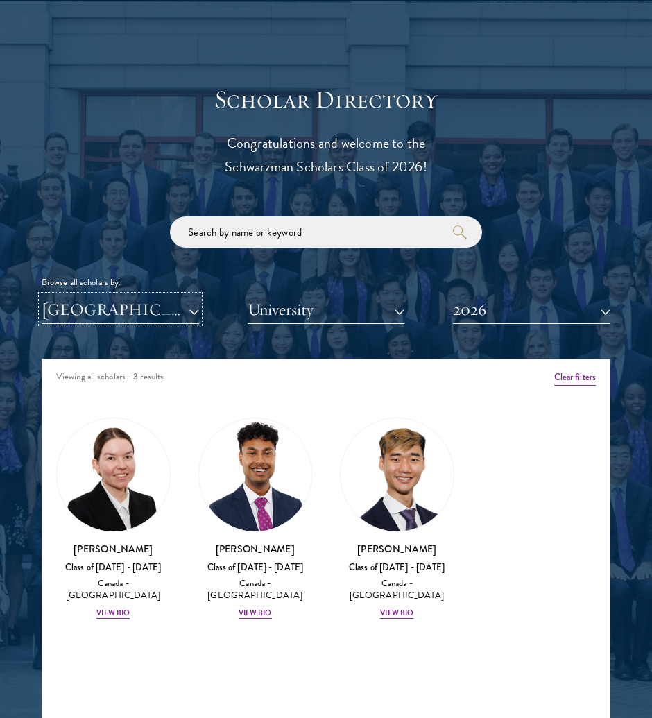
click at [103, 310] on button "[GEOGRAPHIC_DATA]" at bounding box center [120, 309] width 157 height 28
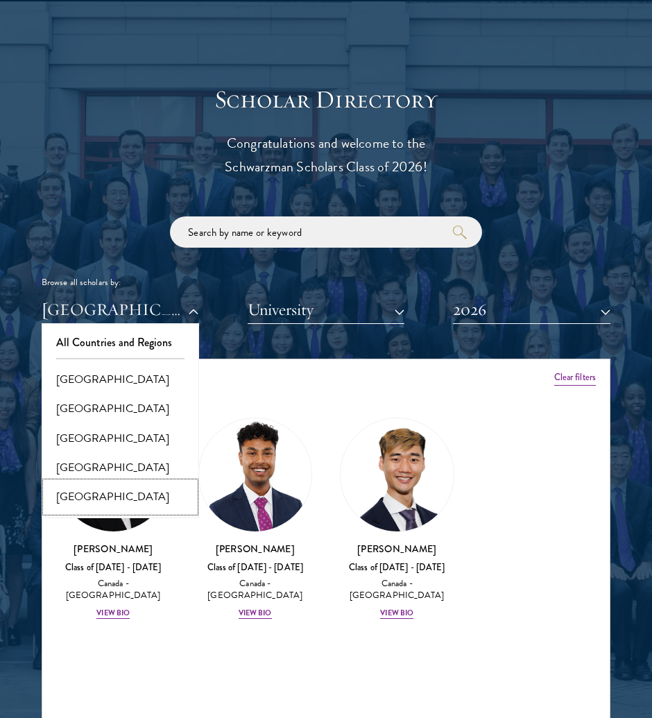
click at [92, 492] on button "[GEOGRAPHIC_DATA]" at bounding box center [120, 496] width 149 height 29
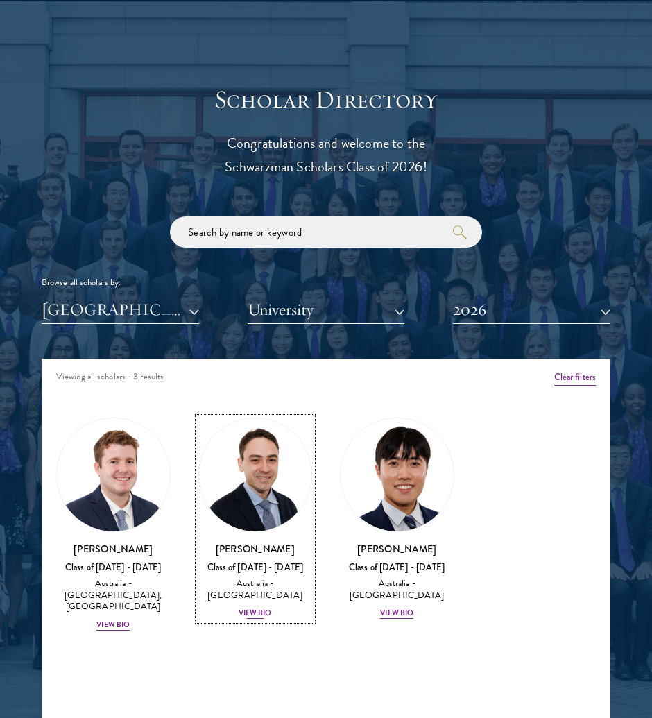
click at [248, 604] on div "[PERSON_NAME] Class of [DATE] - [DATE] [GEOGRAPHIC_DATA] - [GEOGRAPHIC_DATA] Vi…" at bounding box center [255, 581] width 114 height 79
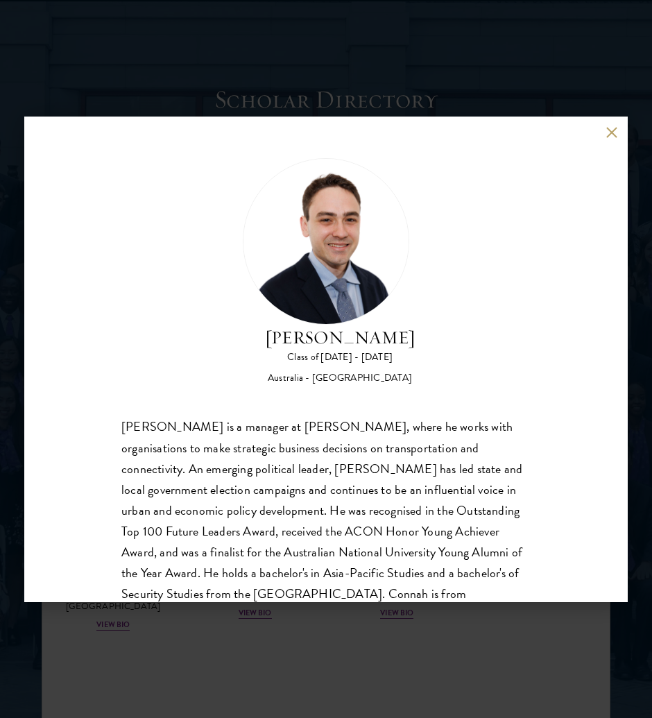
scroll to position [44, 0]
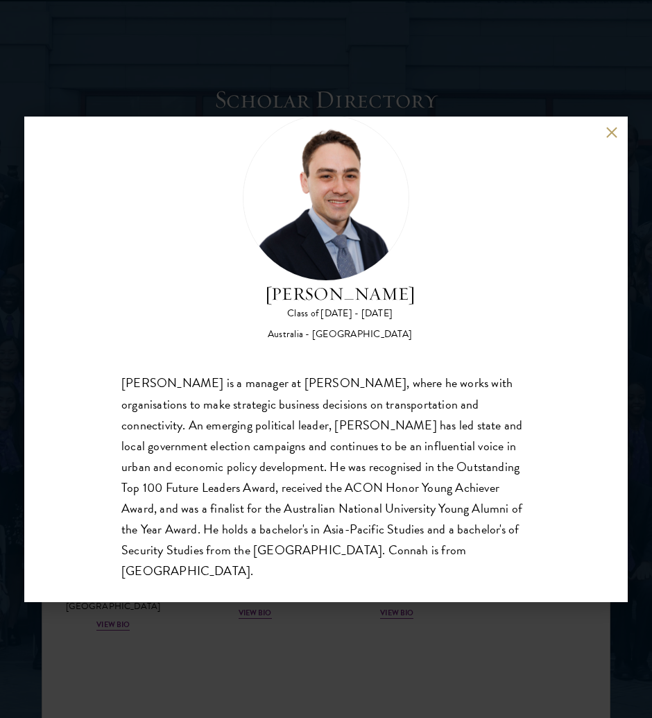
click at [609, 128] on button at bounding box center [611, 133] width 12 height 12
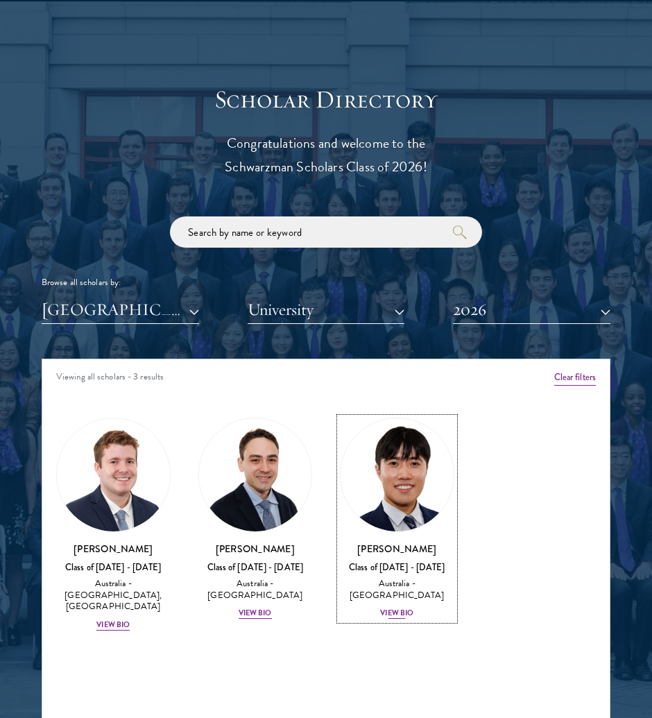
click at [419, 617] on div "[PERSON_NAME] Class of [DATE] - [DATE] [GEOGRAPHIC_DATA] - [GEOGRAPHIC_DATA] Vi…" at bounding box center [397, 581] width 114 height 79
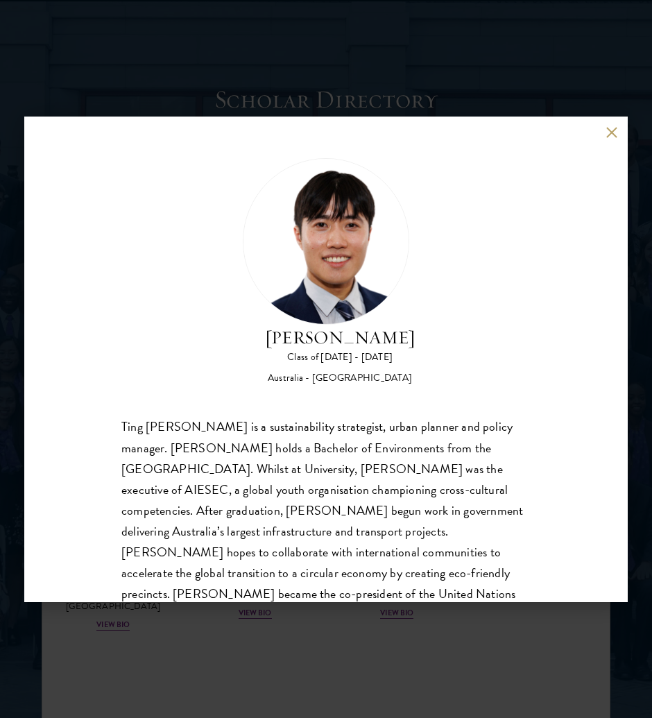
scroll to position [64, 0]
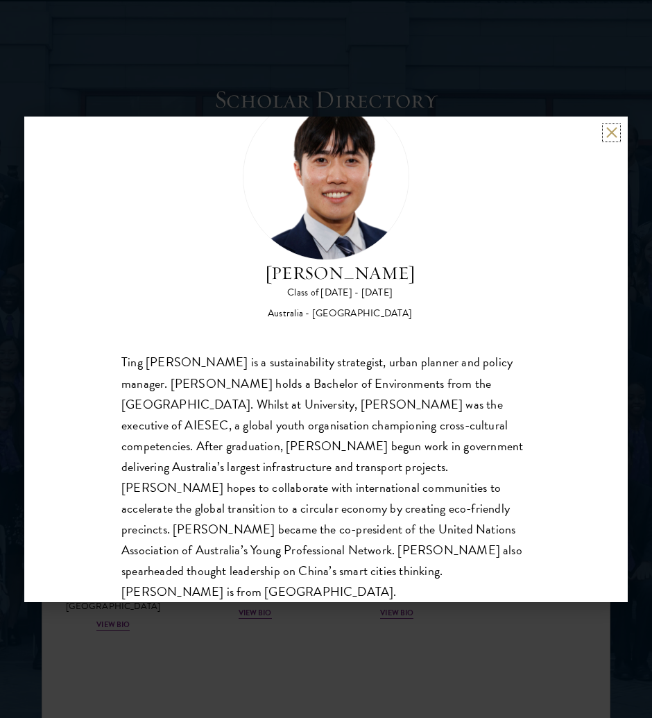
click at [613, 133] on button at bounding box center [611, 133] width 12 height 12
